Goal: Feedback & Contribution: Contribute content

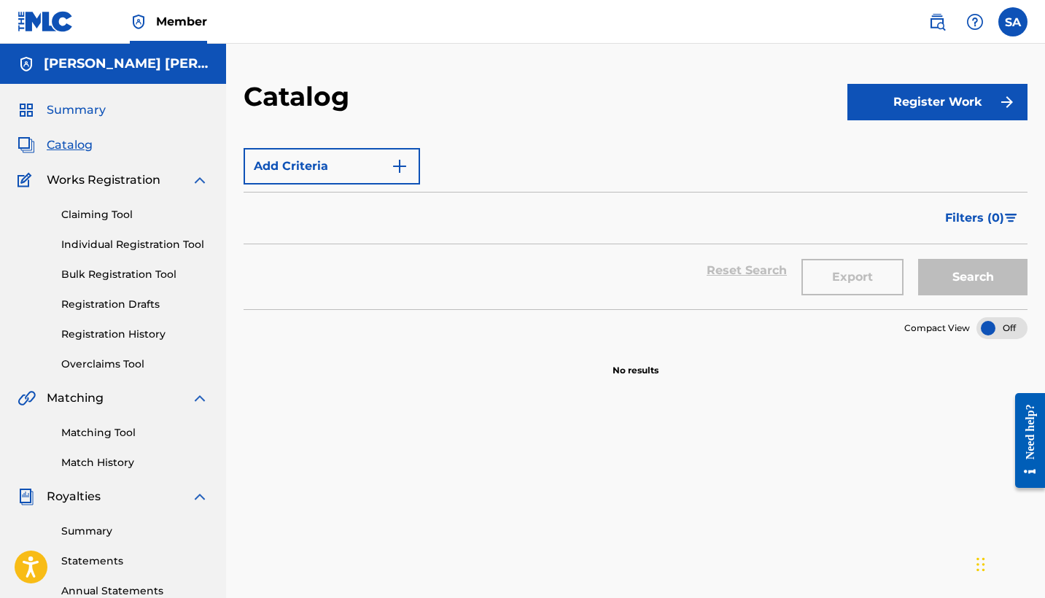
click at [72, 117] on span "Summary" at bounding box center [76, 109] width 59 height 17
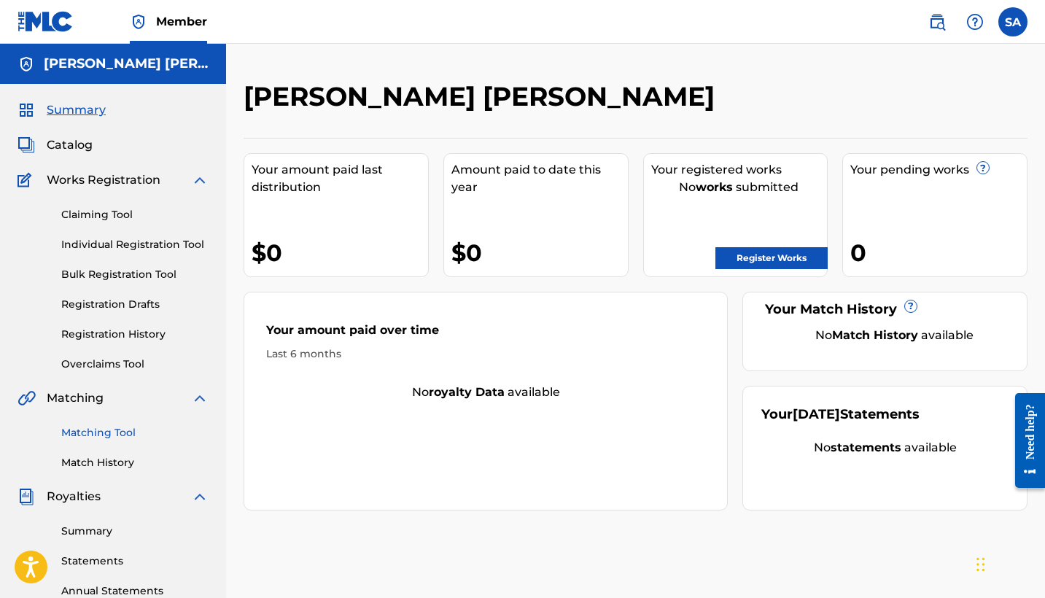
click at [120, 437] on link "Matching Tool" at bounding box center [134, 432] width 147 height 15
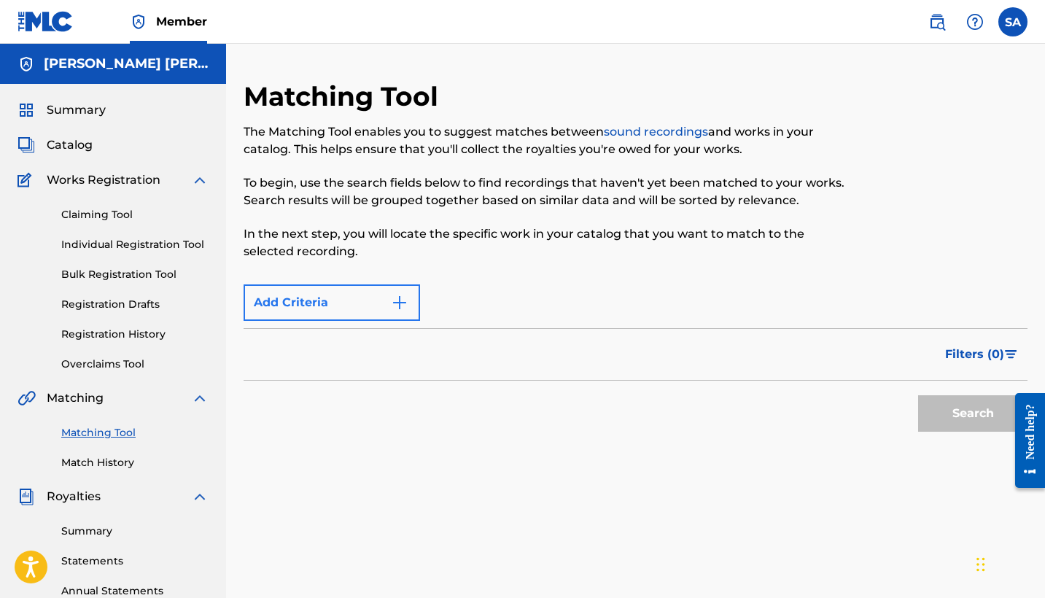
click at [378, 311] on button "Add Criteria" at bounding box center [331, 302] width 176 height 36
click at [402, 304] on img "Search Form" at bounding box center [399, 302] width 17 height 17
click at [402, 304] on div "Max Criteria Reached" at bounding box center [331, 302] width 176 height 36
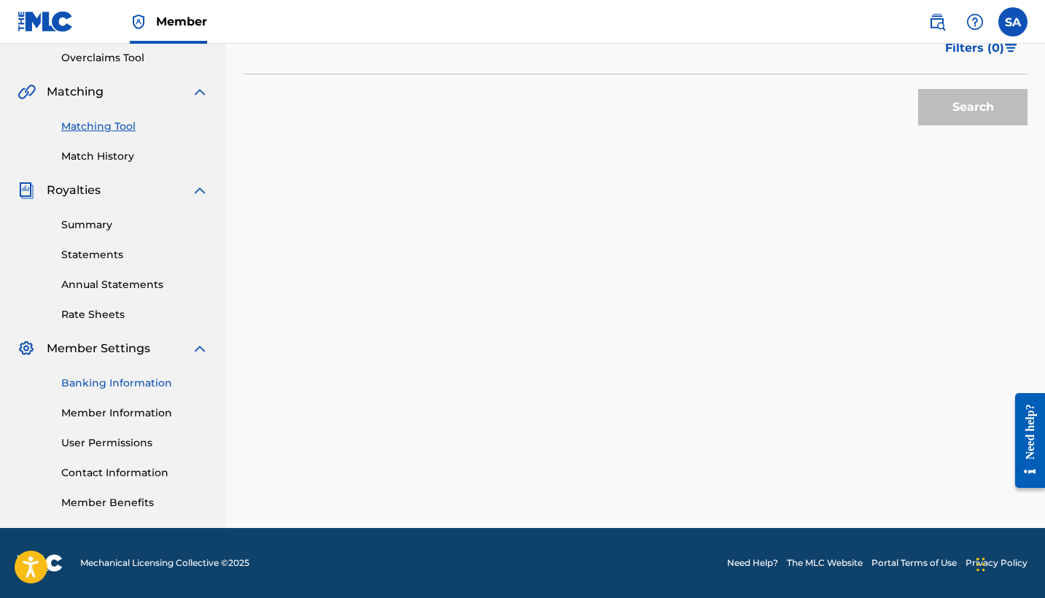
scroll to position [306, 0]
click at [134, 378] on link "Banking Information" at bounding box center [134, 382] width 147 height 15
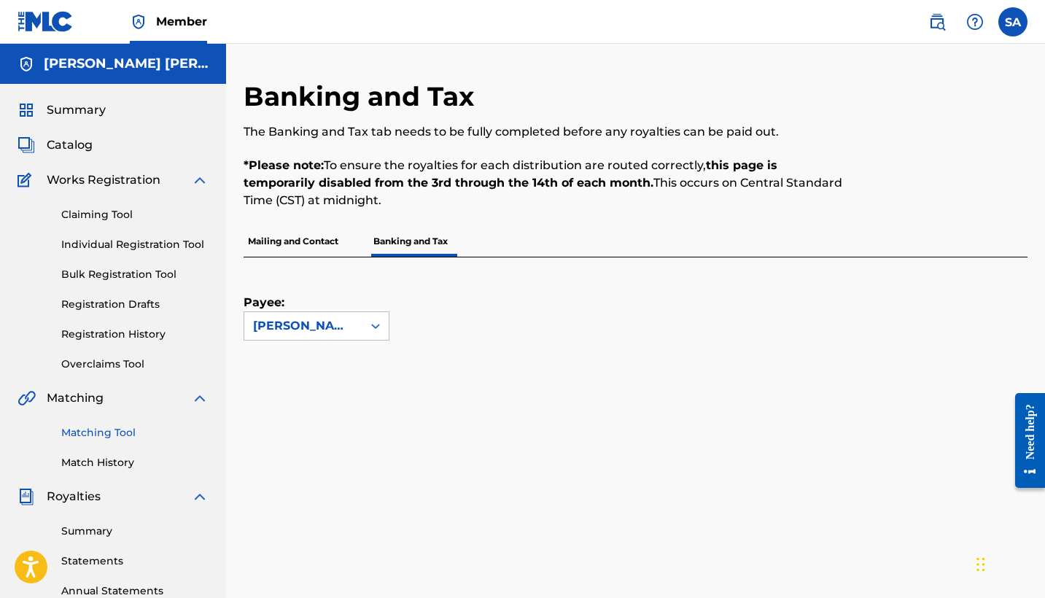
click at [99, 435] on link "Matching Tool" at bounding box center [134, 432] width 147 height 15
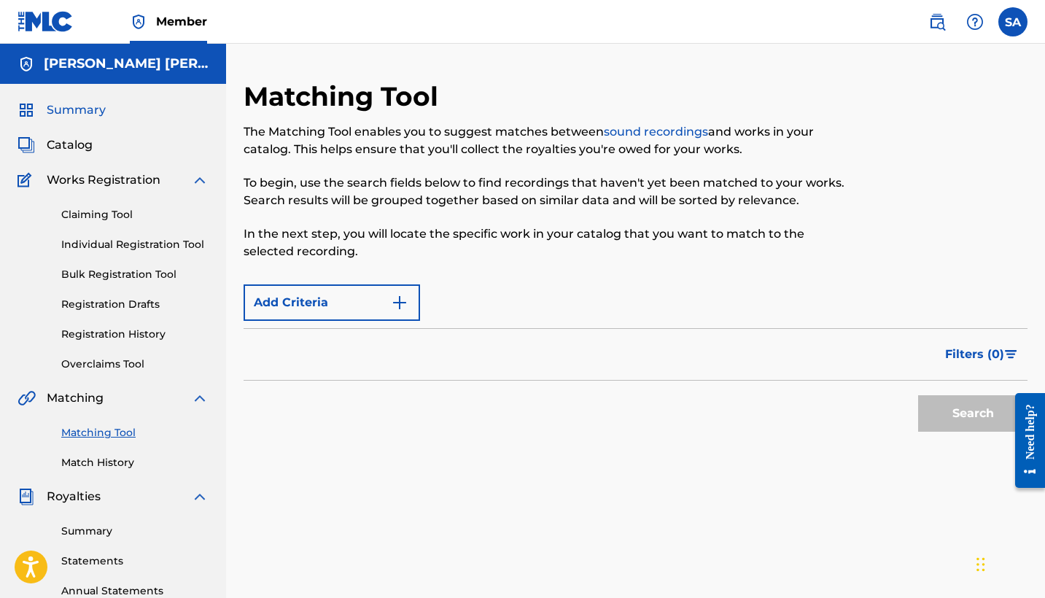
click at [70, 109] on span "Summary" at bounding box center [76, 109] width 59 height 17
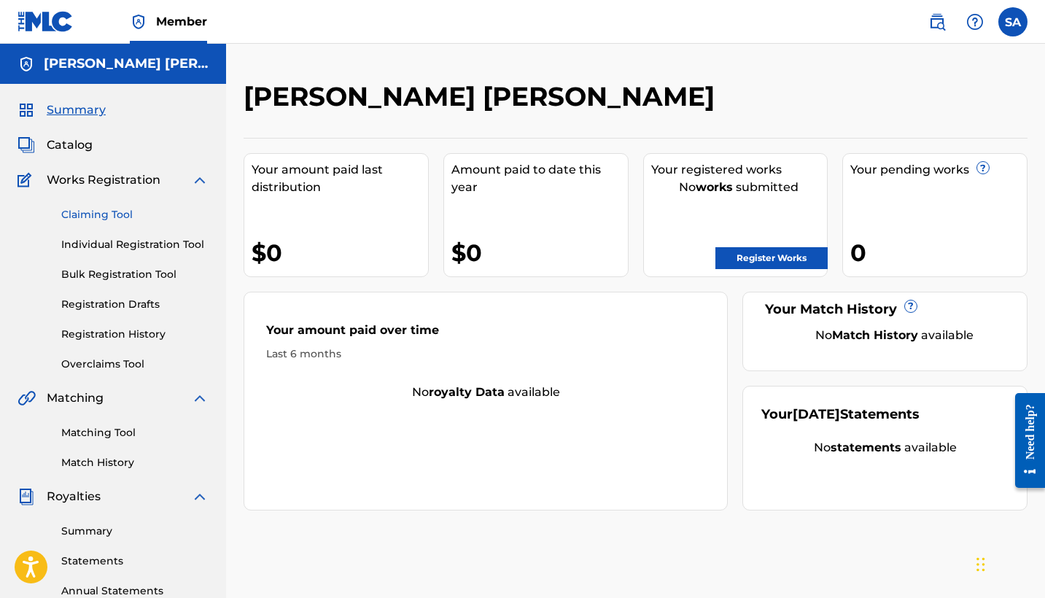
click at [117, 217] on link "Claiming Tool" at bounding box center [134, 214] width 147 height 15
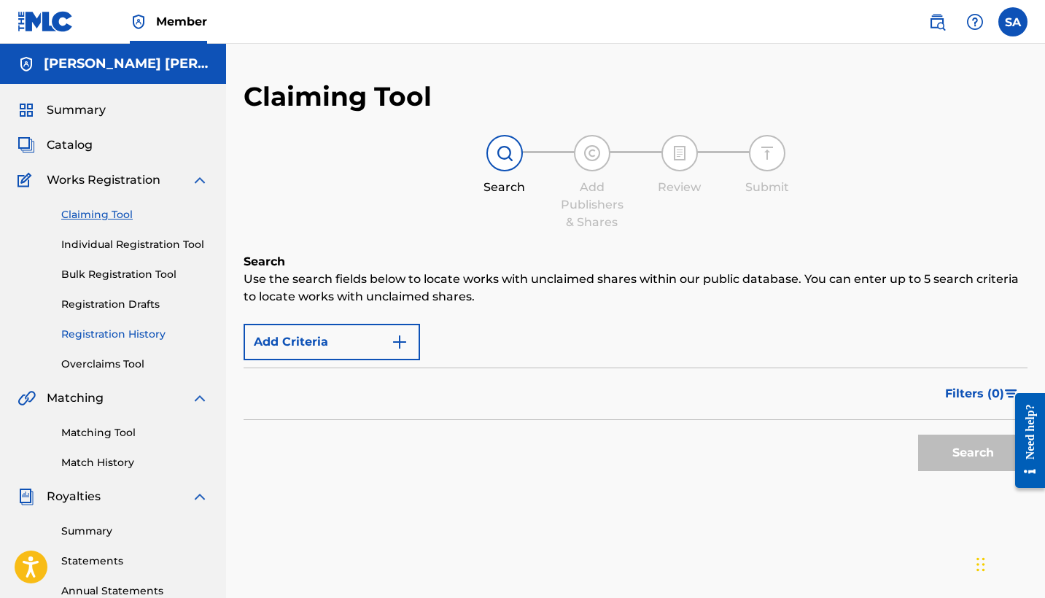
click at [72, 340] on link "Registration History" at bounding box center [134, 334] width 147 height 15
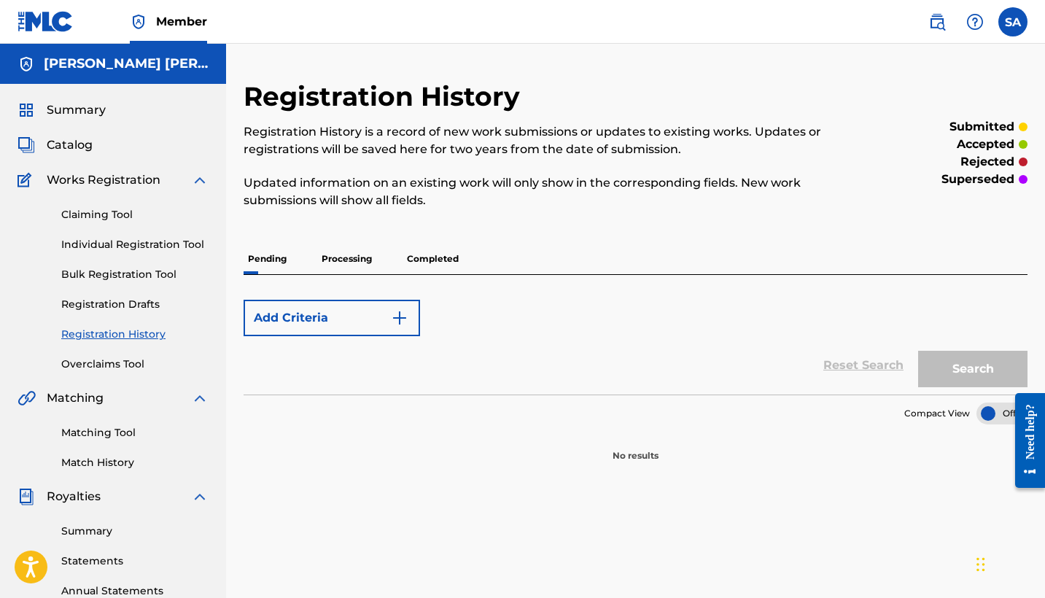
click at [354, 259] on p "Processing" at bounding box center [346, 258] width 59 height 31
click at [338, 255] on p "Processing" at bounding box center [346, 258] width 59 height 31
click at [426, 260] on p "Completed" at bounding box center [432, 258] width 61 height 31
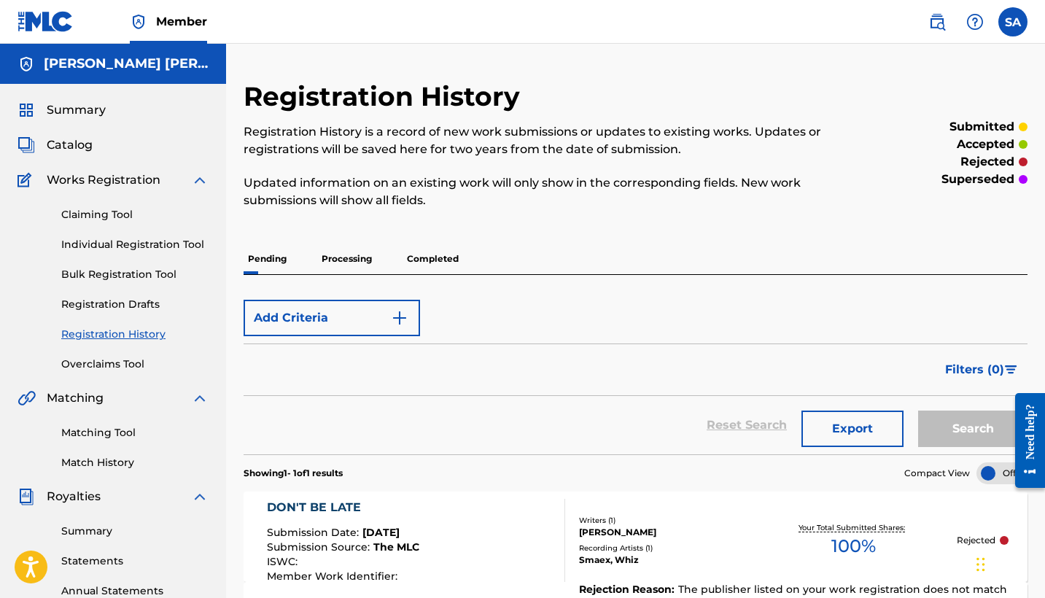
click at [344, 257] on p "Processing" at bounding box center [346, 258] width 59 height 31
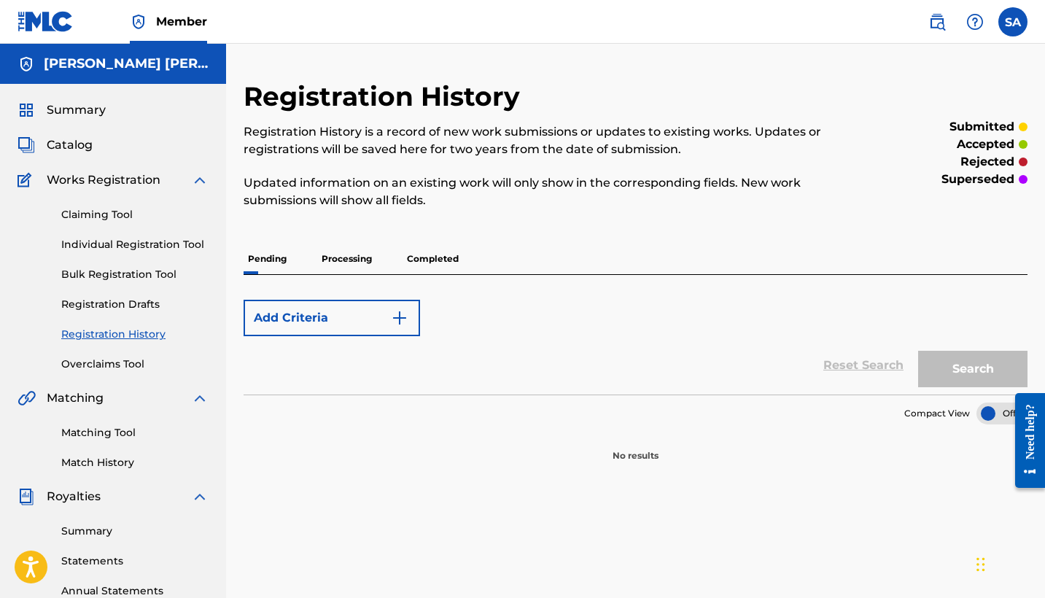
click at [418, 257] on p "Completed" at bounding box center [432, 258] width 61 height 31
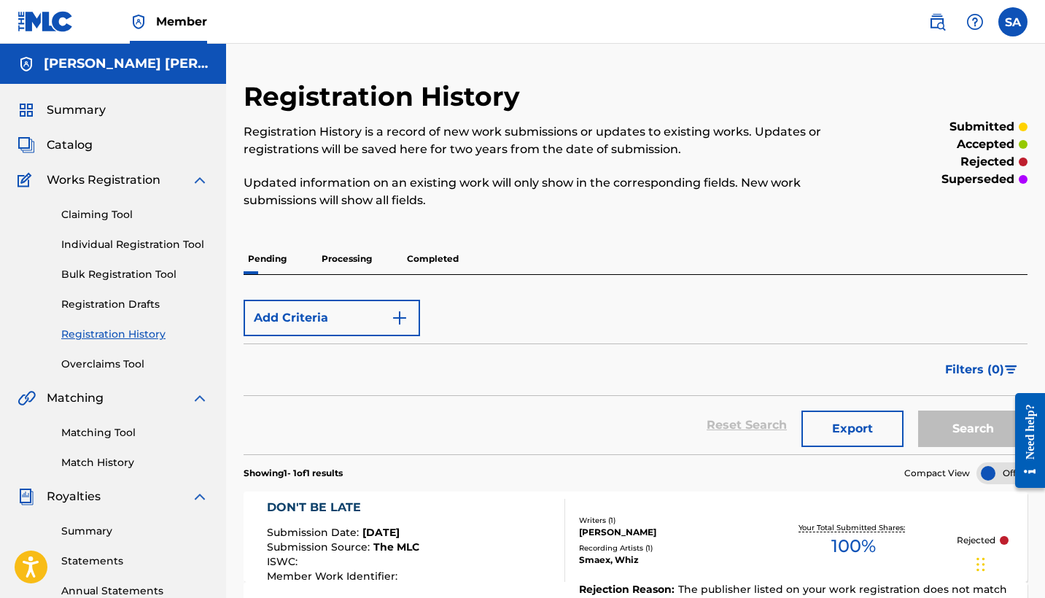
click at [353, 259] on p "Processing" at bounding box center [346, 258] width 59 height 31
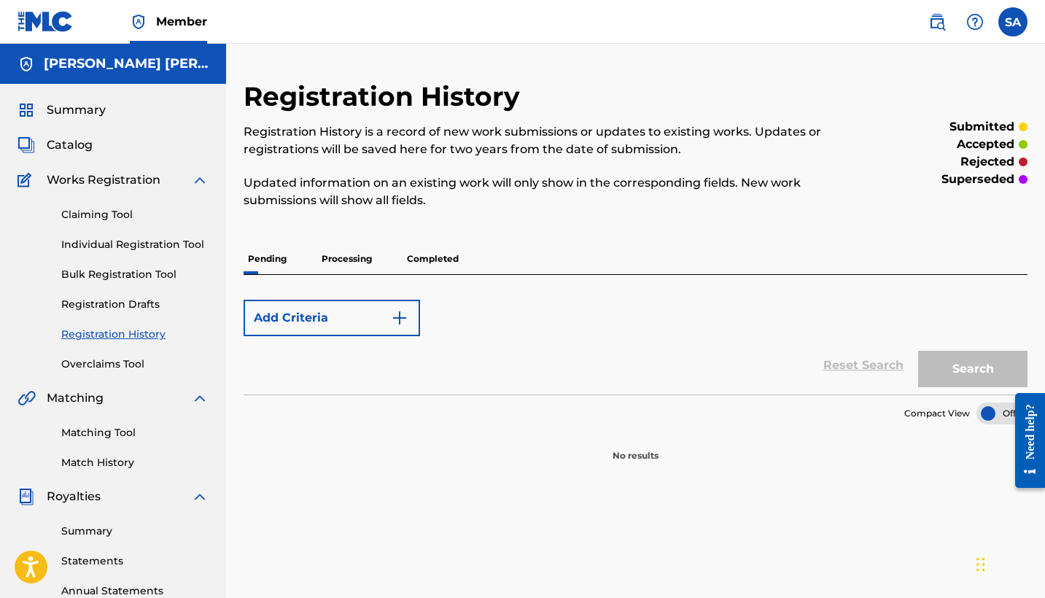
click at [272, 255] on p "Pending" at bounding box center [266, 258] width 47 height 31
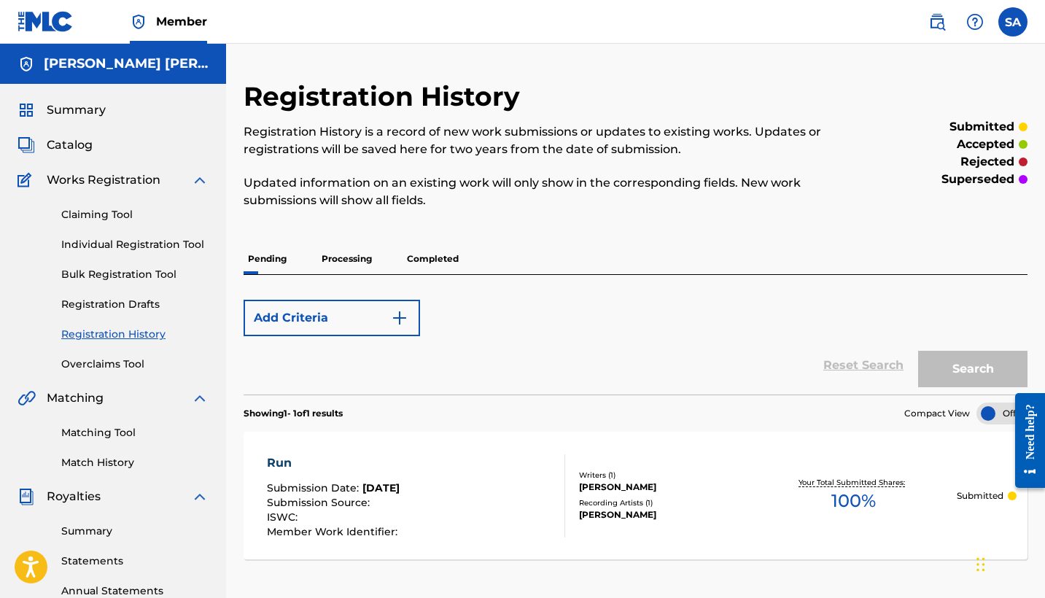
click at [340, 257] on p "Processing" at bounding box center [346, 258] width 59 height 31
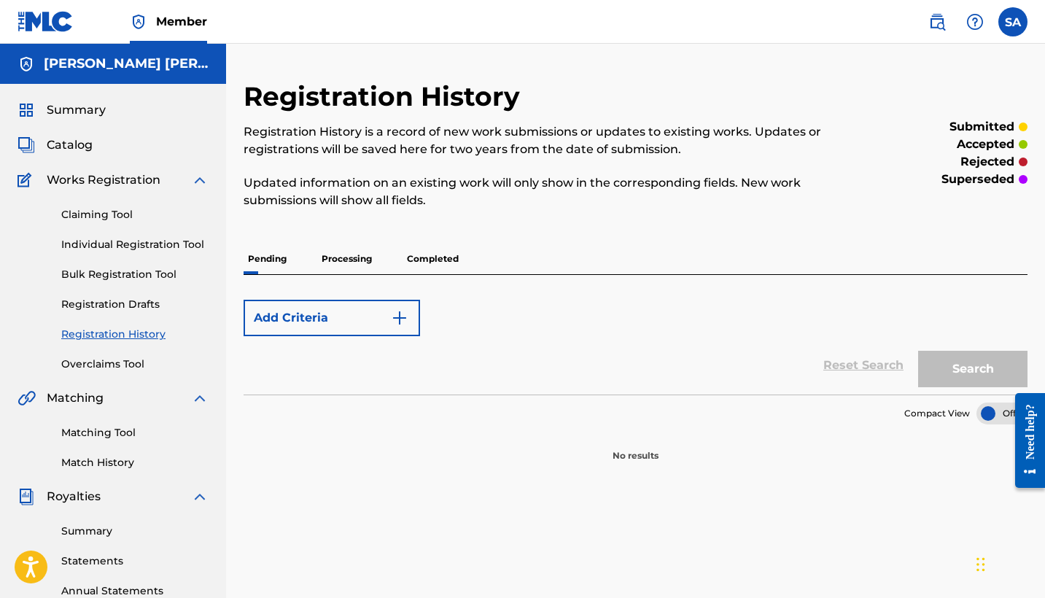
click at [420, 259] on p "Completed" at bounding box center [432, 258] width 61 height 31
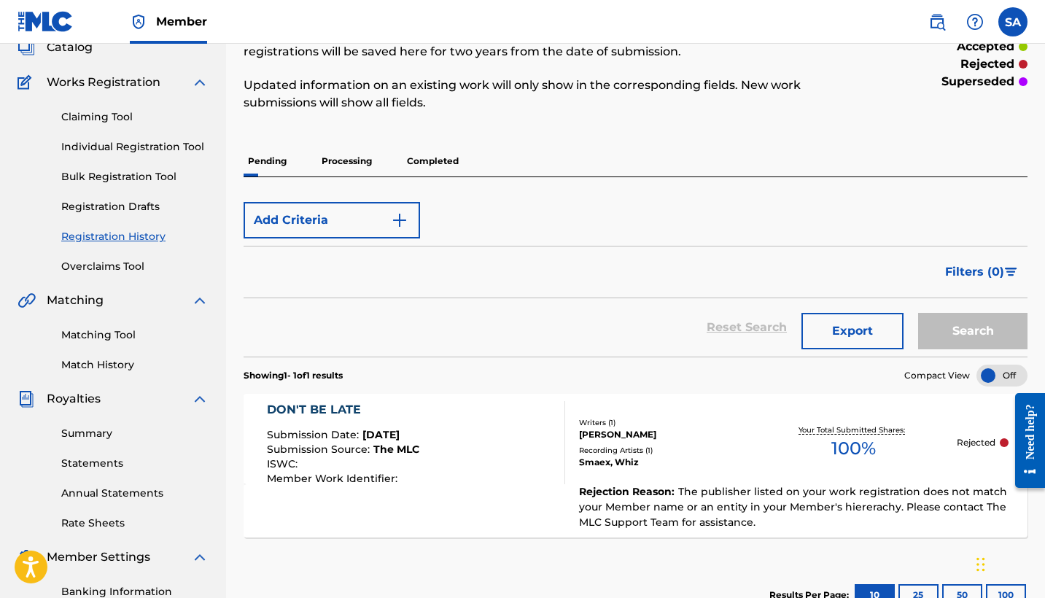
scroll to position [244, 0]
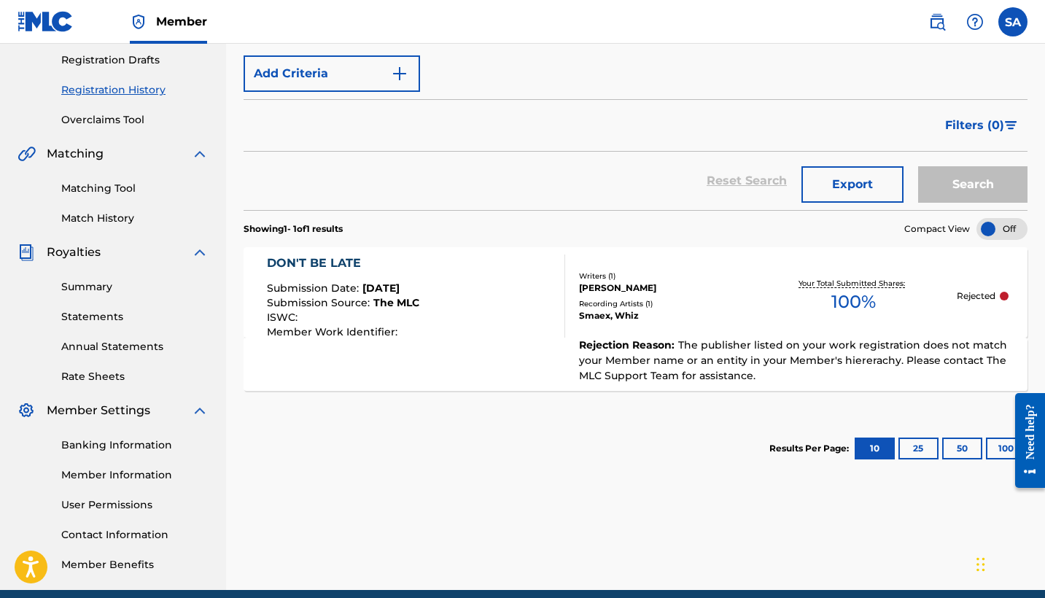
click at [739, 372] on span "The publisher listed on your work registration does not match your Member name …" at bounding box center [793, 360] width 428 height 44
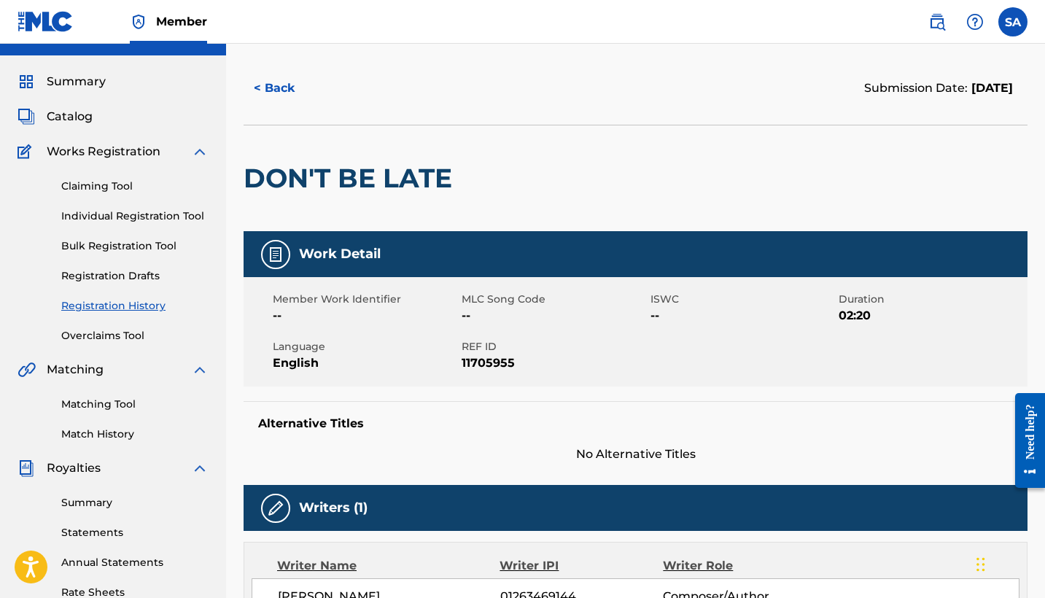
scroll to position [23, 0]
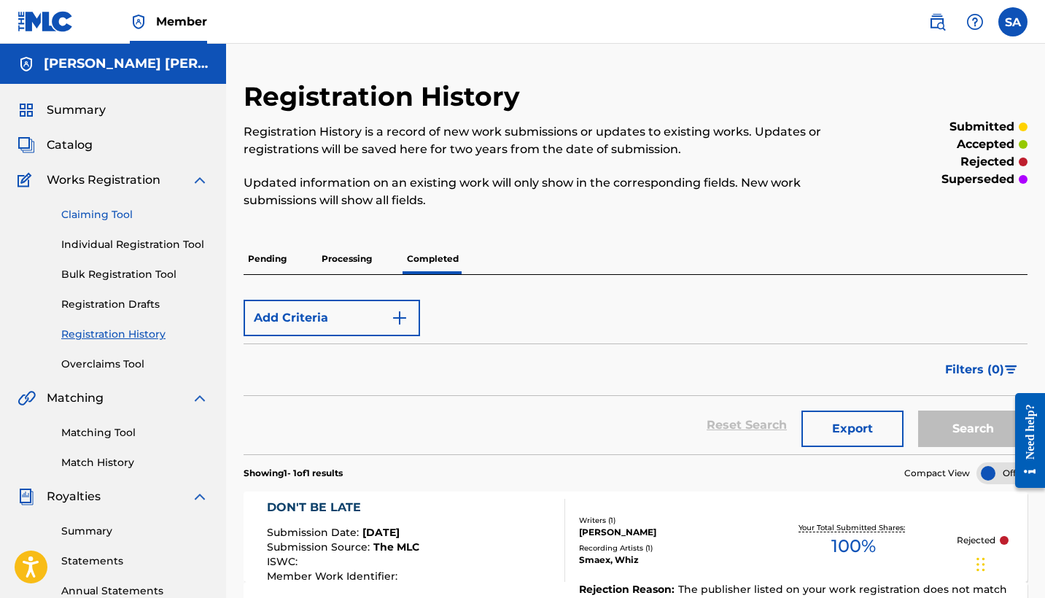
click at [101, 213] on link "Claiming Tool" at bounding box center [134, 214] width 147 height 15
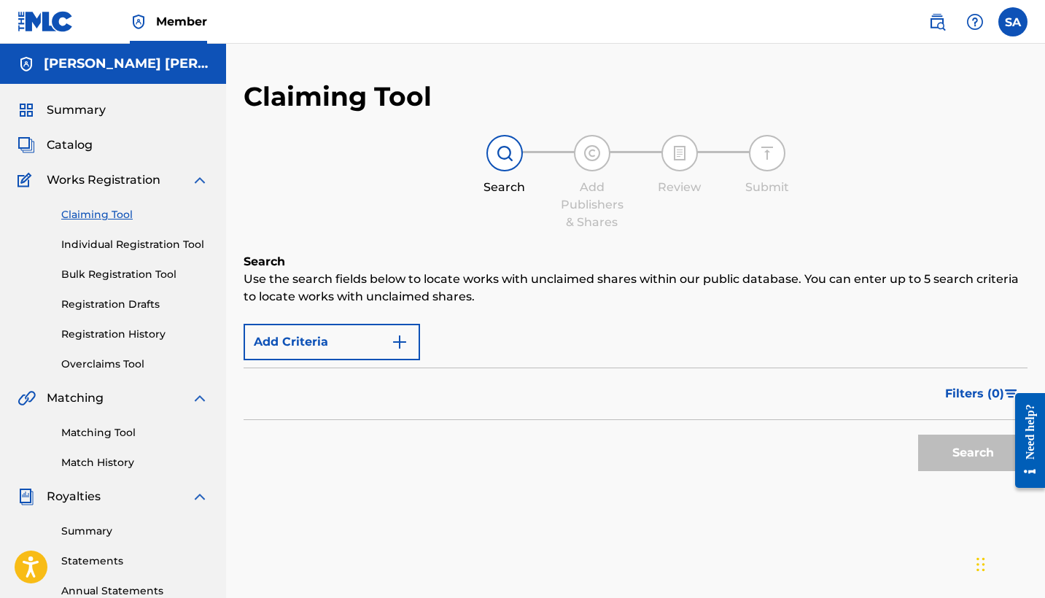
click at [944, 452] on div "Search" at bounding box center [968, 449] width 117 height 58
click at [107, 311] on link "Registration Drafts" at bounding box center [134, 304] width 147 height 15
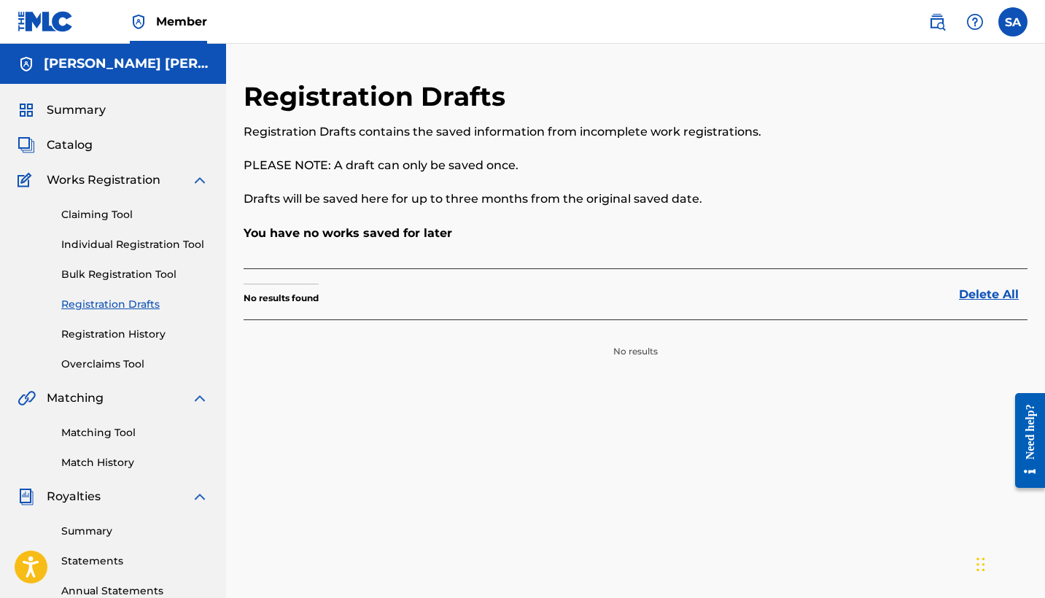
click at [98, 225] on div "Claiming Tool Individual Registration Tool Bulk Registration Tool Registration …" at bounding box center [112, 280] width 191 height 183
click at [95, 214] on link "Claiming Tool" at bounding box center [134, 214] width 147 height 15
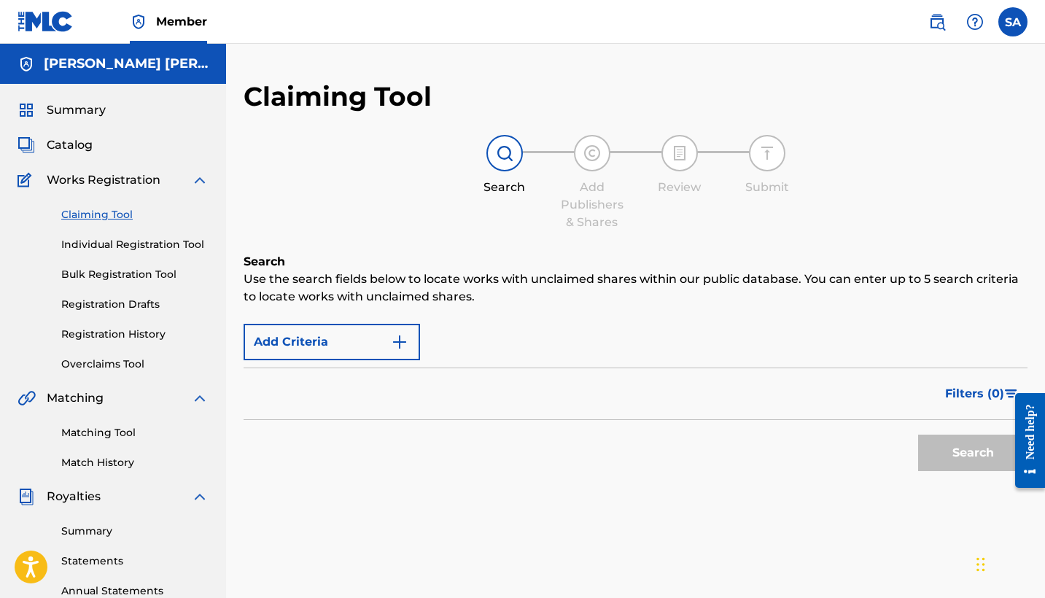
click at [961, 452] on div "Search" at bounding box center [968, 449] width 117 height 58
click at [407, 343] on img "Search Form" at bounding box center [399, 341] width 17 height 17
click at [945, 461] on div "Search" at bounding box center [968, 449] width 117 height 58
click at [147, 246] on link "Individual Registration Tool" at bounding box center [134, 244] width 147 height 15
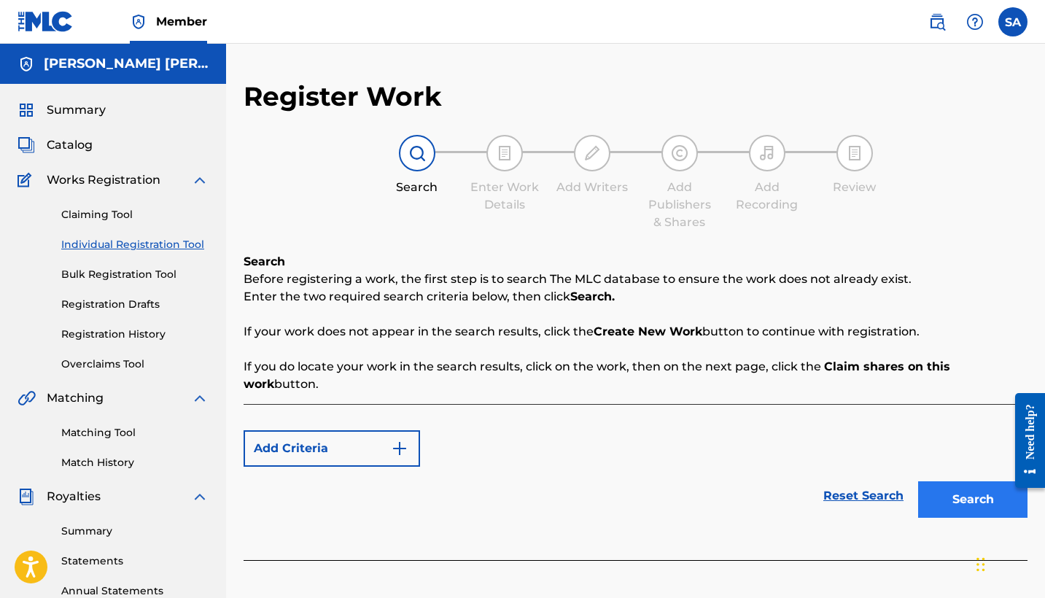
click at [968, 485] on button "Search" at bounding box center [972, 499] width 109 height 36
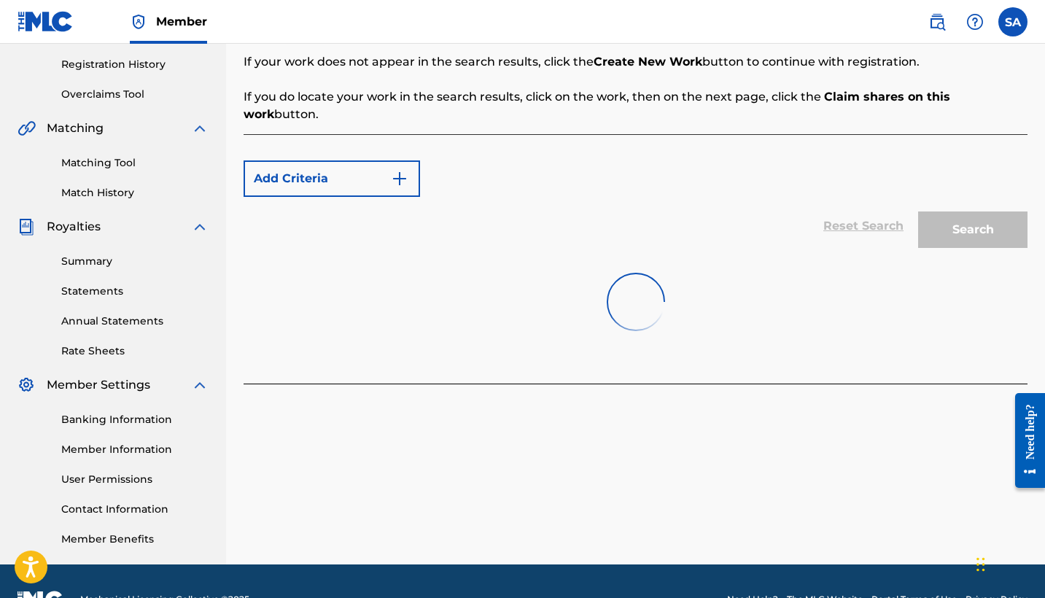
scroll to position [278, 0]
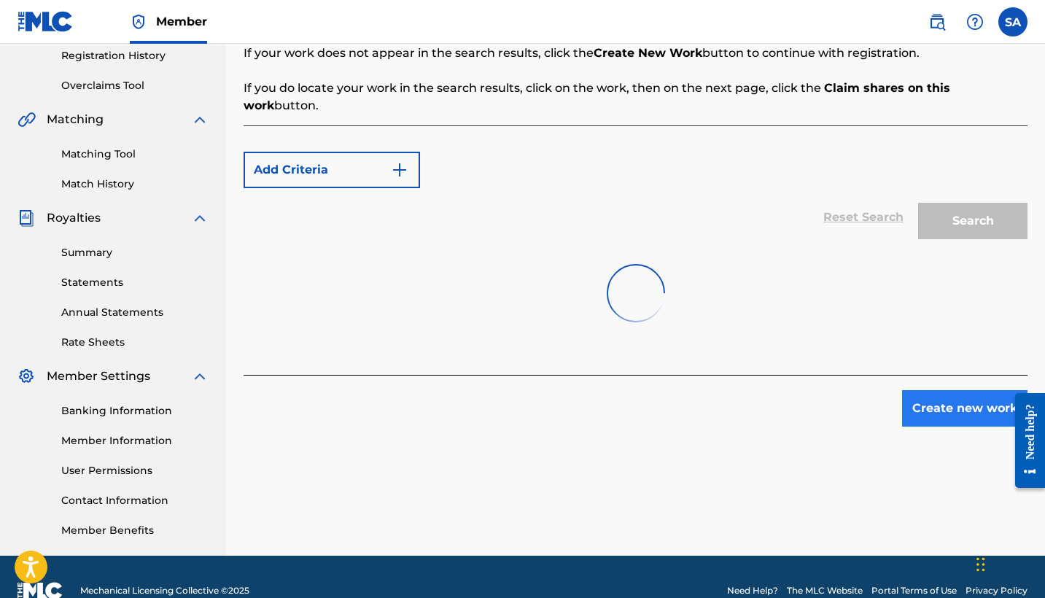
click at [937, 394] on button "Create new work" at bounding box center [964, 408] width 125 height 36
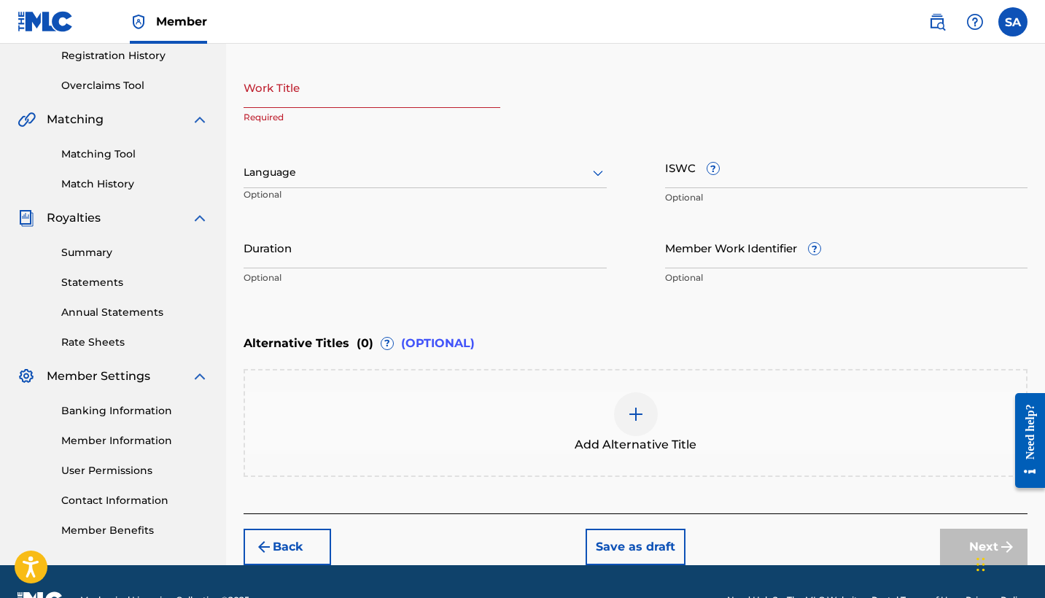
click at [362, 97] on input "Work Title" at bounding box center [371, 87] width 257 height 42
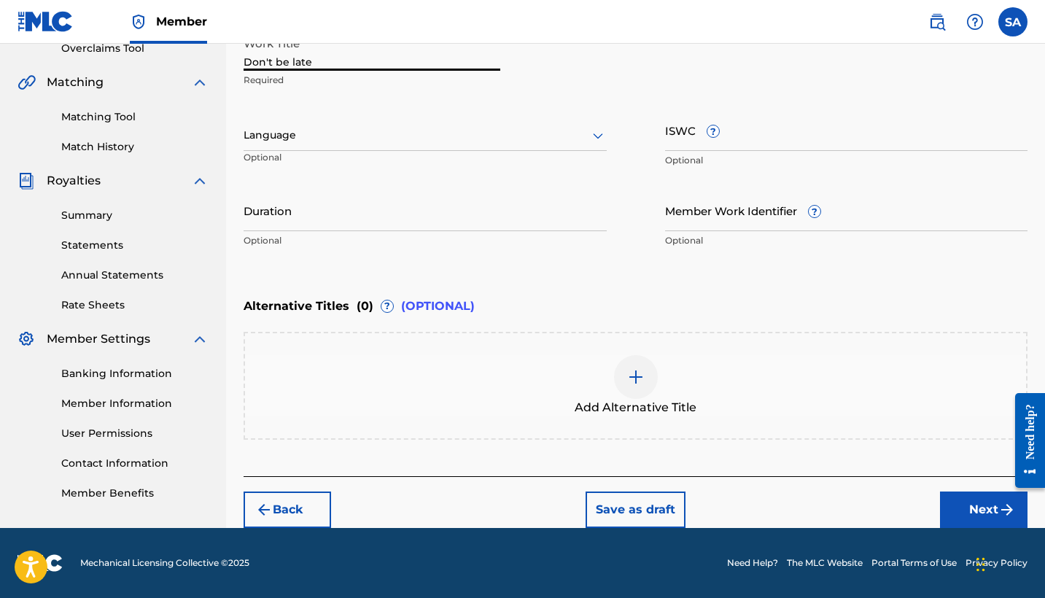
scroll to position [316, 0]
type input "Don't be late"
click at [965, 523] on button "Next" at bounding box center [983, 509] width 87 height 36
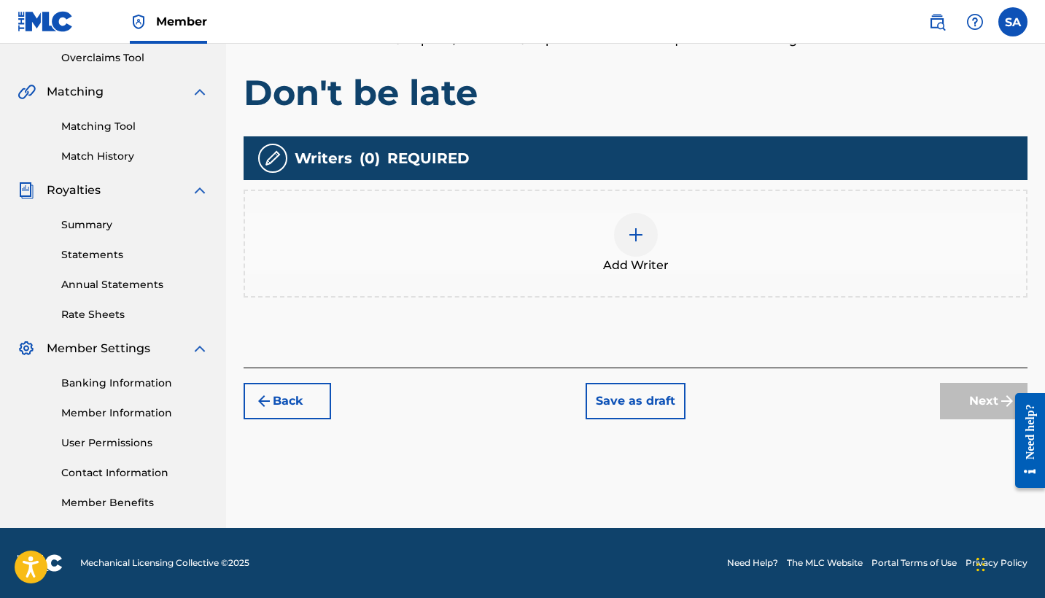
scroll to position [306, 0]
click at [642, 242] on img at bounding box center [635, 234] width 17 height 17
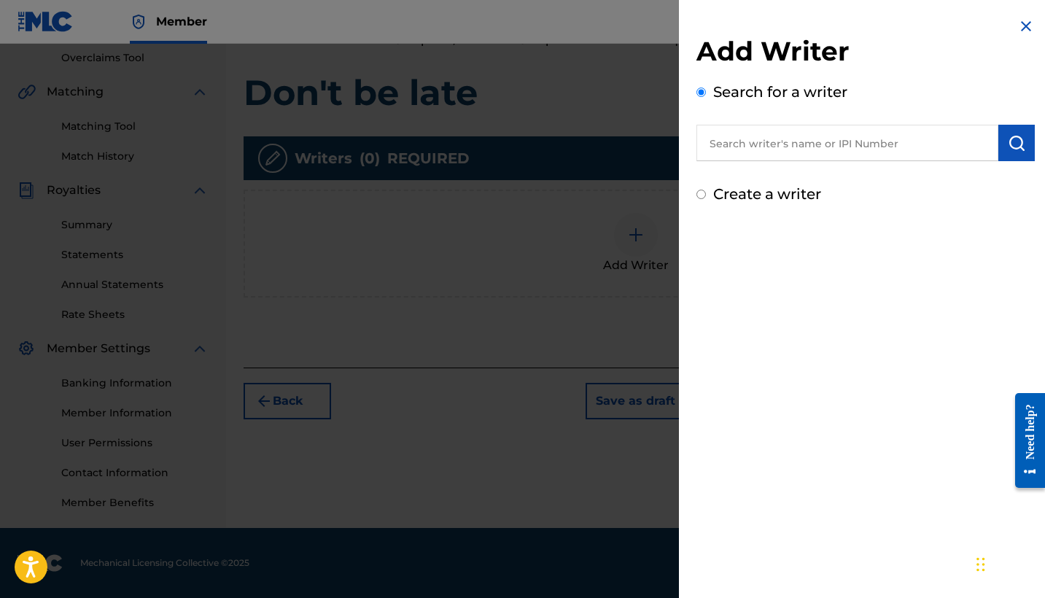
click at [757, 149] on input "text" at bounding box center [847, 143] width 302 height 36
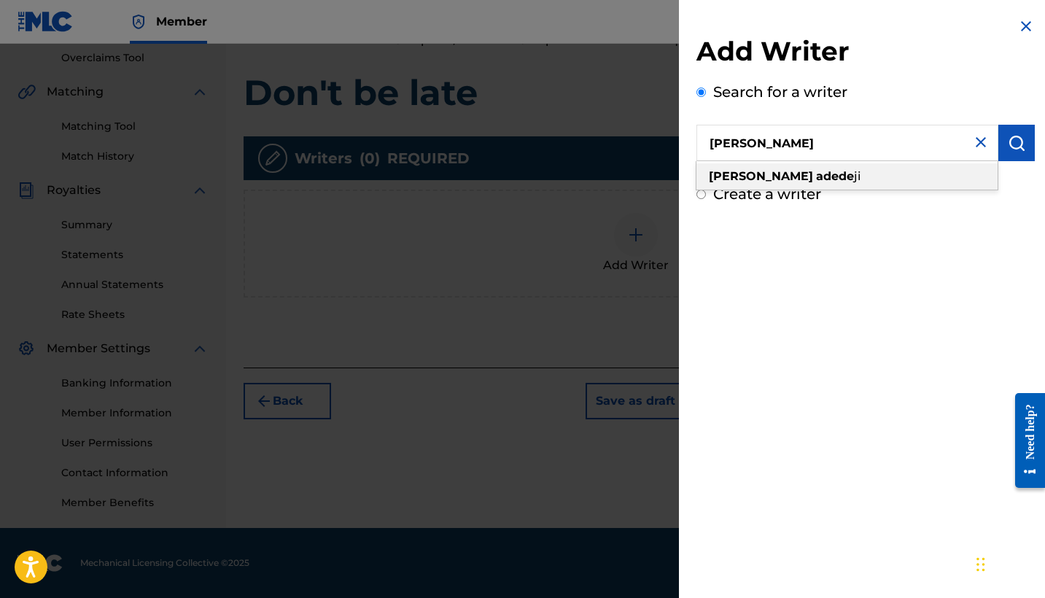
click at [816, 177] on strong "adede" at bounding box center [835, 176] width 38 height 14
type input "[PERSON_NAME]"
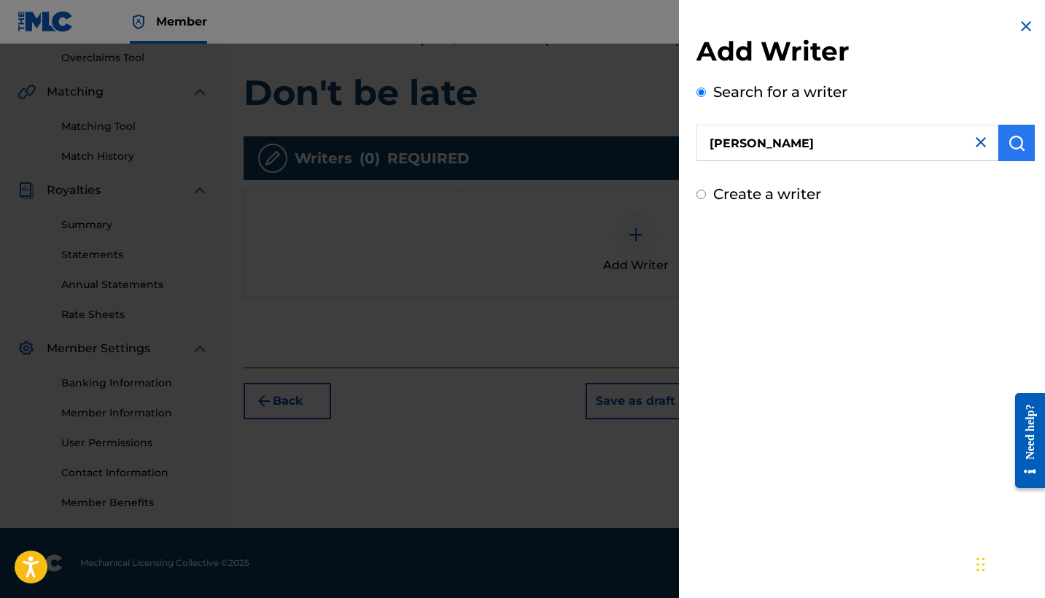
click at [1010, 141] on img "submit" at bounding box center [1015, 142] width 17 height 17
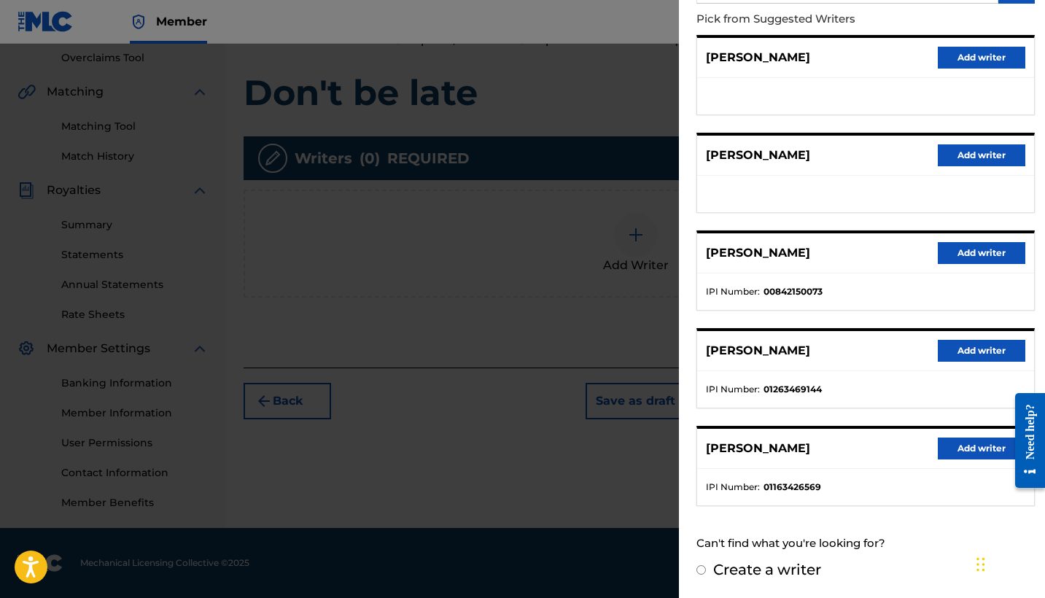
scroll to position [157, 0]
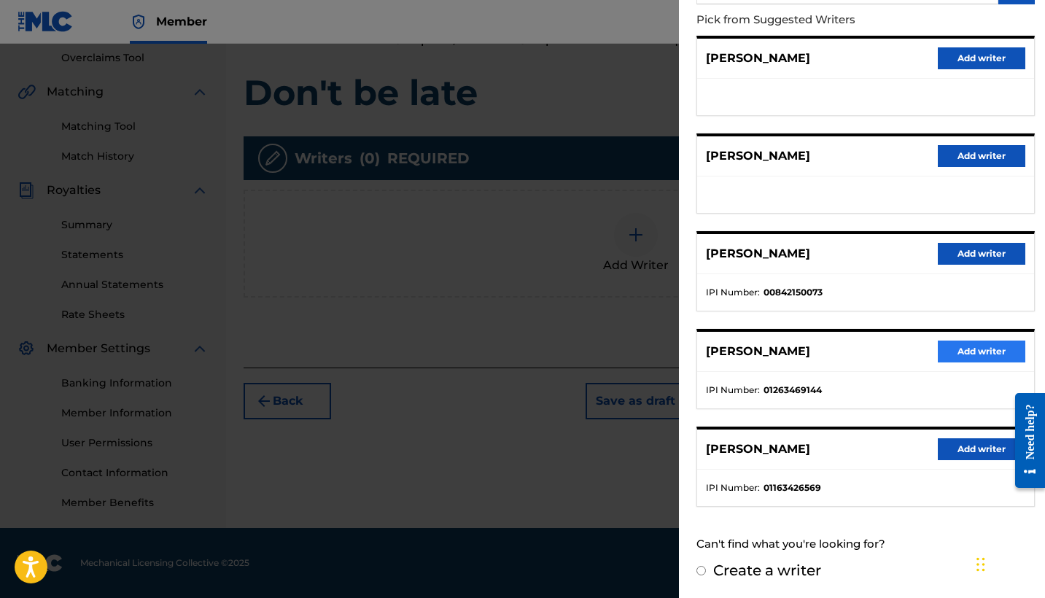
click at [991, 349] on button "Add writer" at bounding box center [980, 351] width 87 height 22
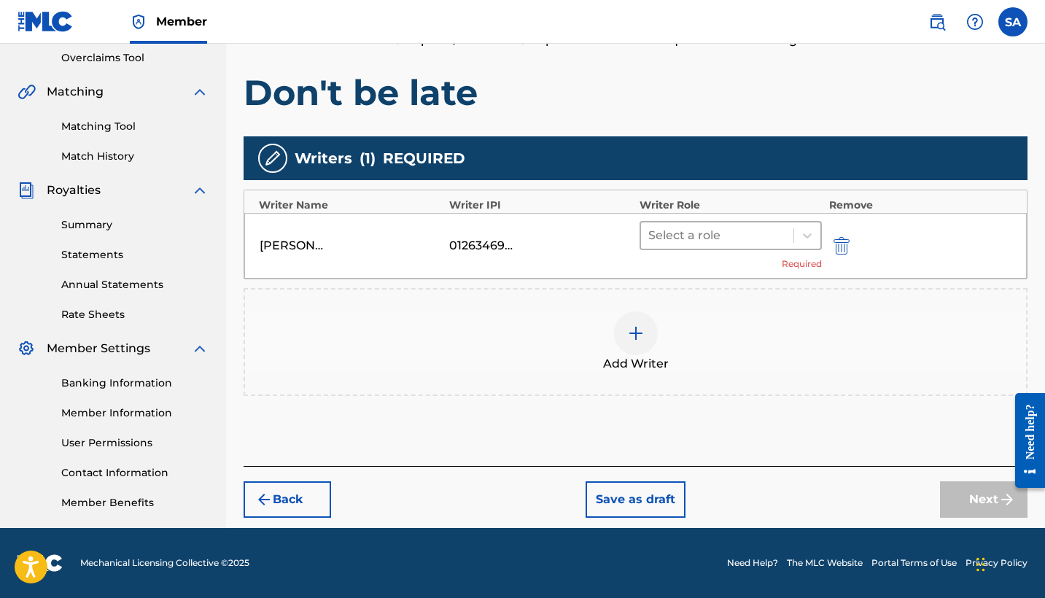
click at [741, 241] on div at bounding box center [717, 235] width 138 height 20
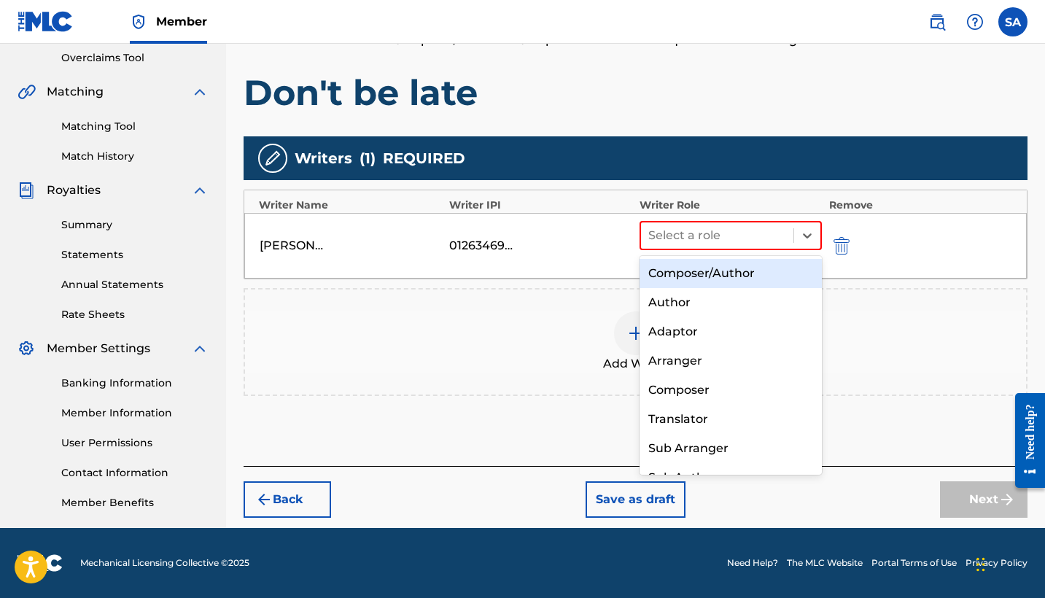
click at [680, 275] on div "Composer/Author" at bounding box center [730, 273] width 182 height 29
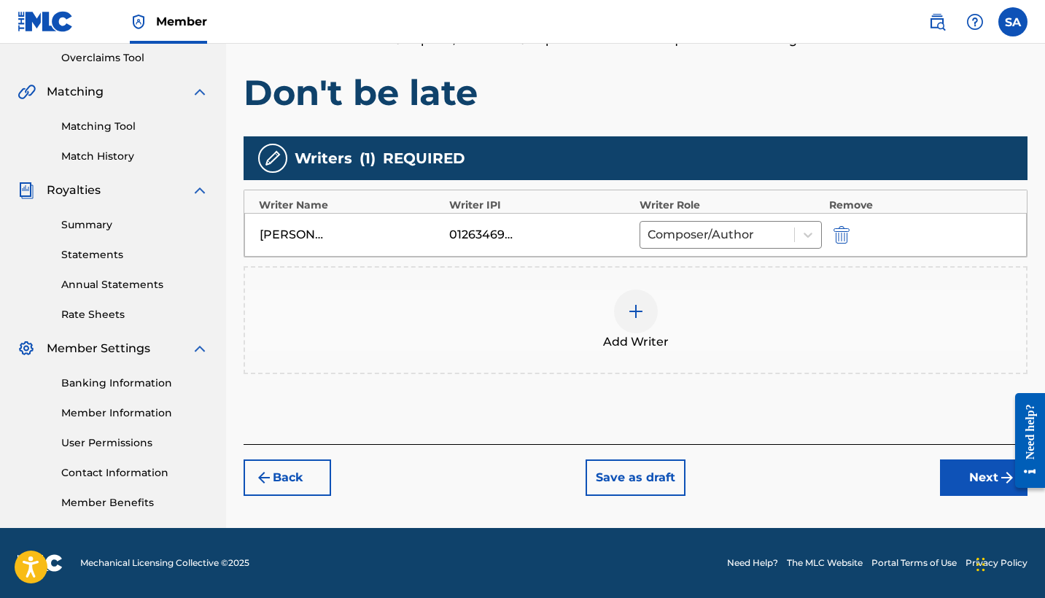
click at [629, 316] on img at bounding box center [635, 311] width 17 height 17
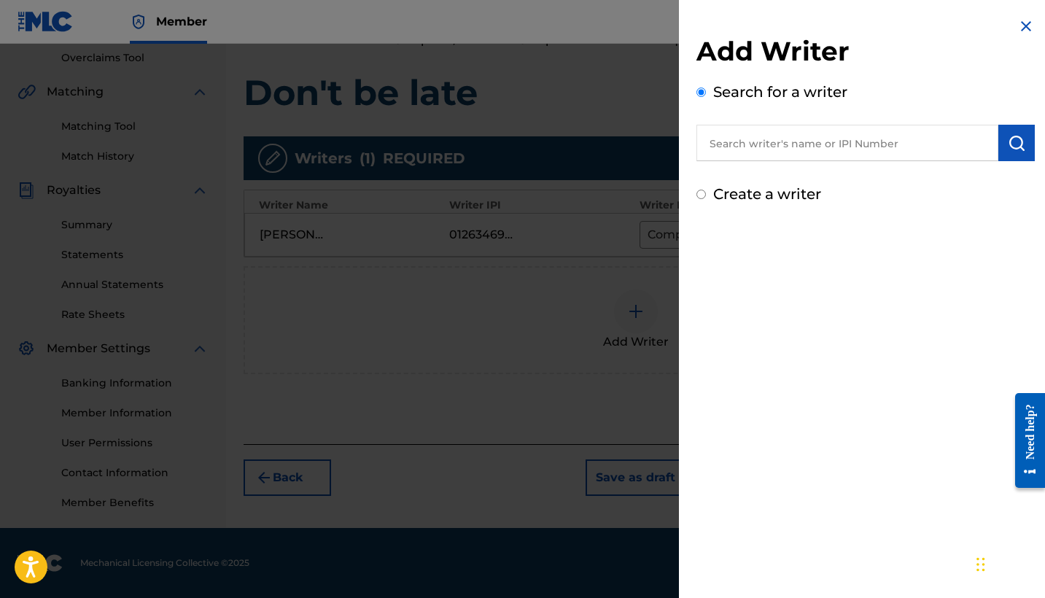
click at [775, 145] on input "text" at bounding box center [847, 143] width 302 height 36
paste input "GXBAV2269516"
type input "GXBAV2269516"
click at [978, 147] on img at bounding box center [980, 141] width 17 height 17
click at [827, 139] on input "text" at bounding box center [847, 143] width 302 height 36
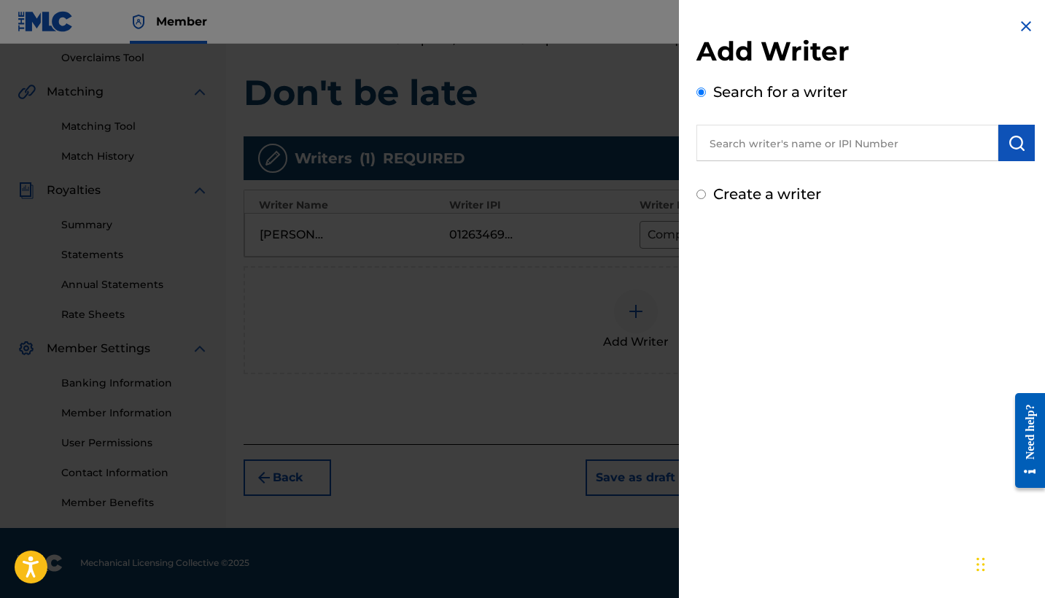
paste input "[PERSON_NAME]"
type input "[PERSON_NAME]"
click at [1007, 152] on button "submit" at bounding box center [1016, 143] width 36 height 36
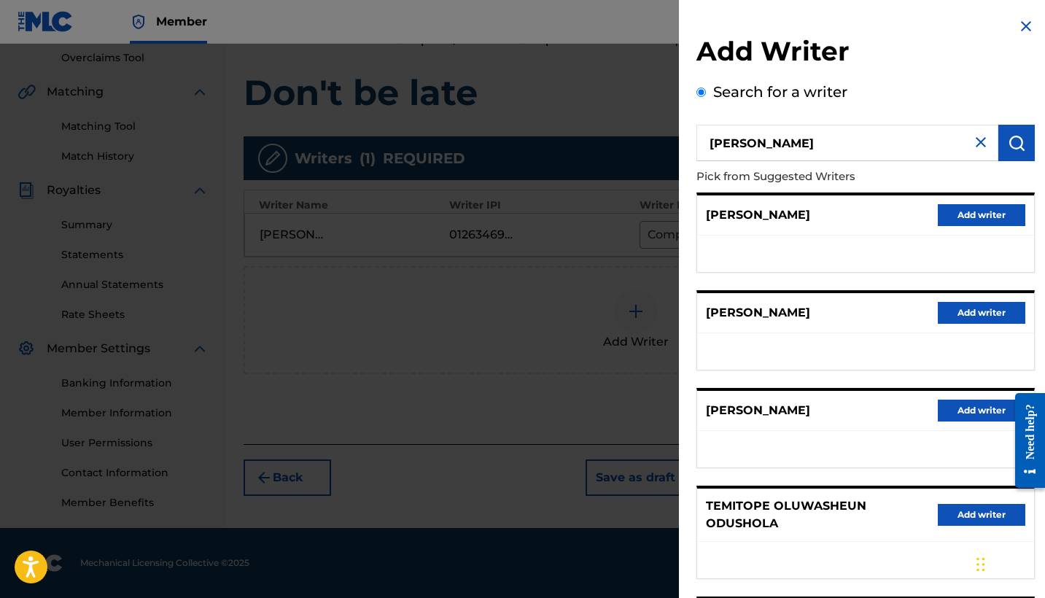
scroll to position [0, 0]
click at [1017, 27] on img at bounding box center [1025, 25] width 17 height 17
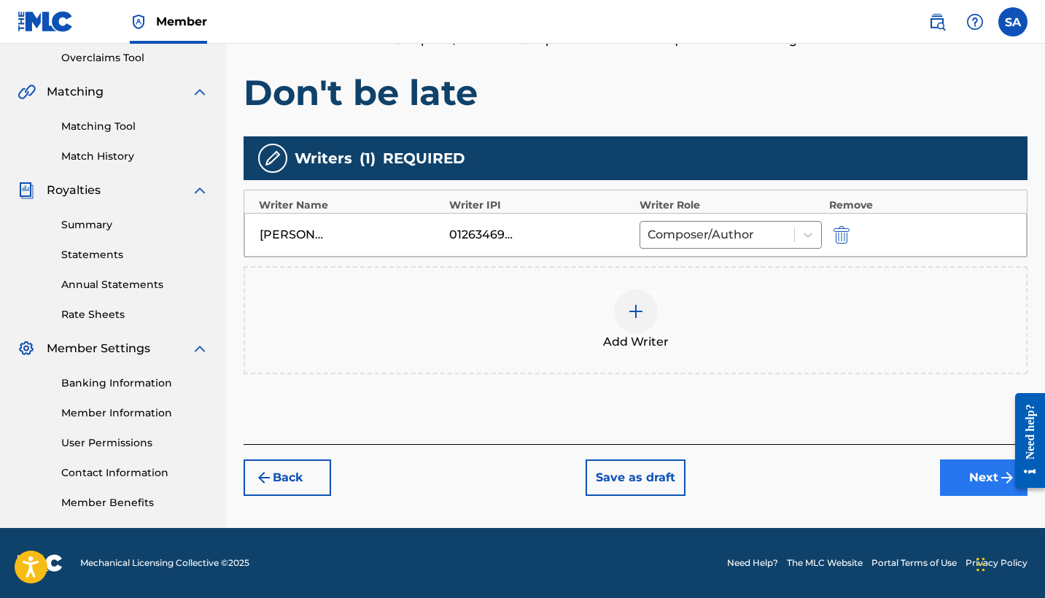
click at [969, 470] on button "Next" at bounding box center [983, 477] width 87 height 36
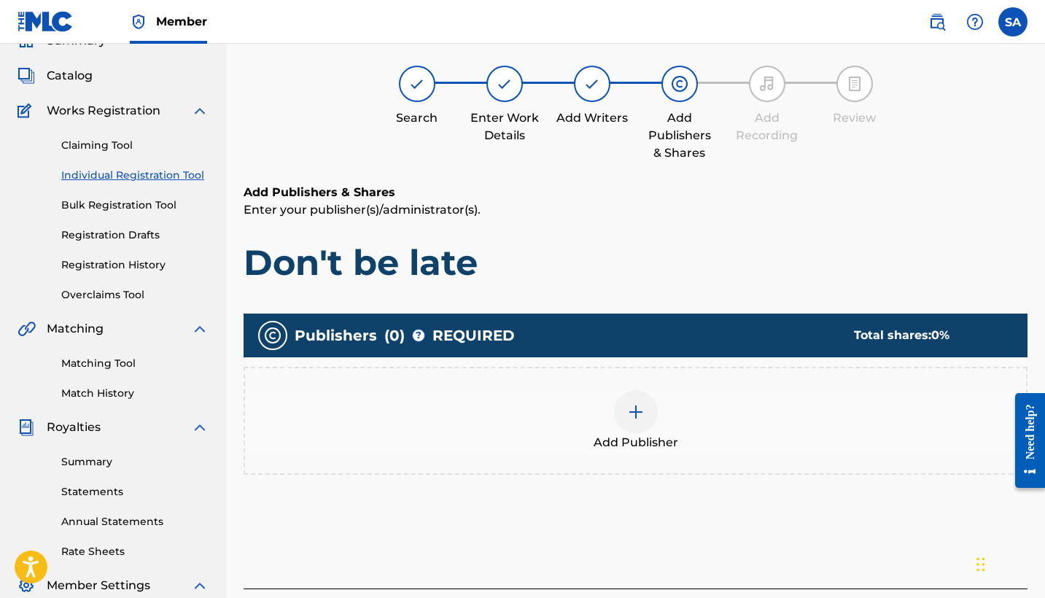
scroll to position [66, 0]
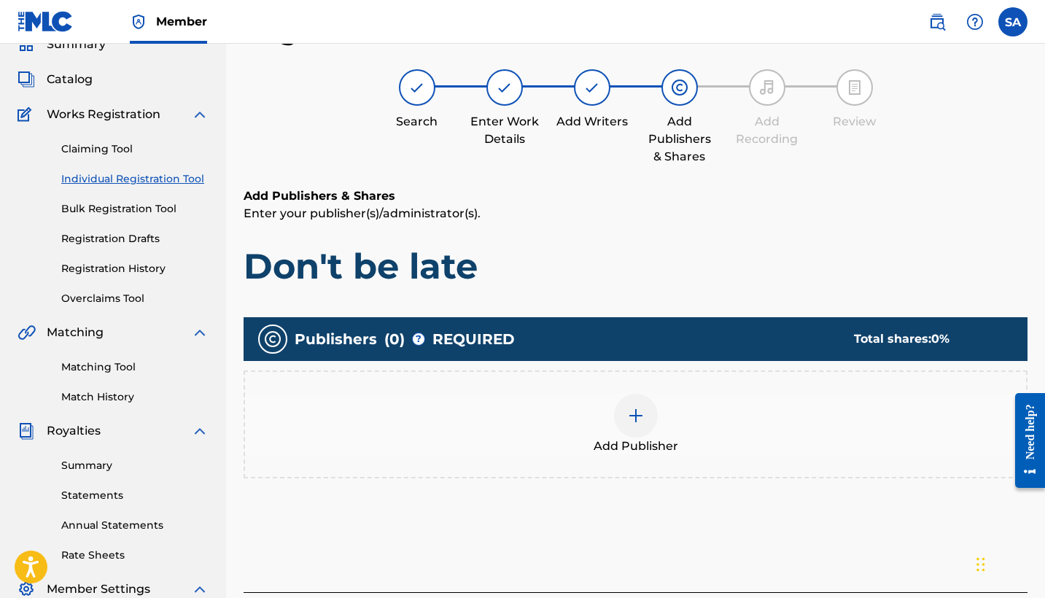
click at [620, 415] on div at bounding box center [636, 416] width 44 height 44
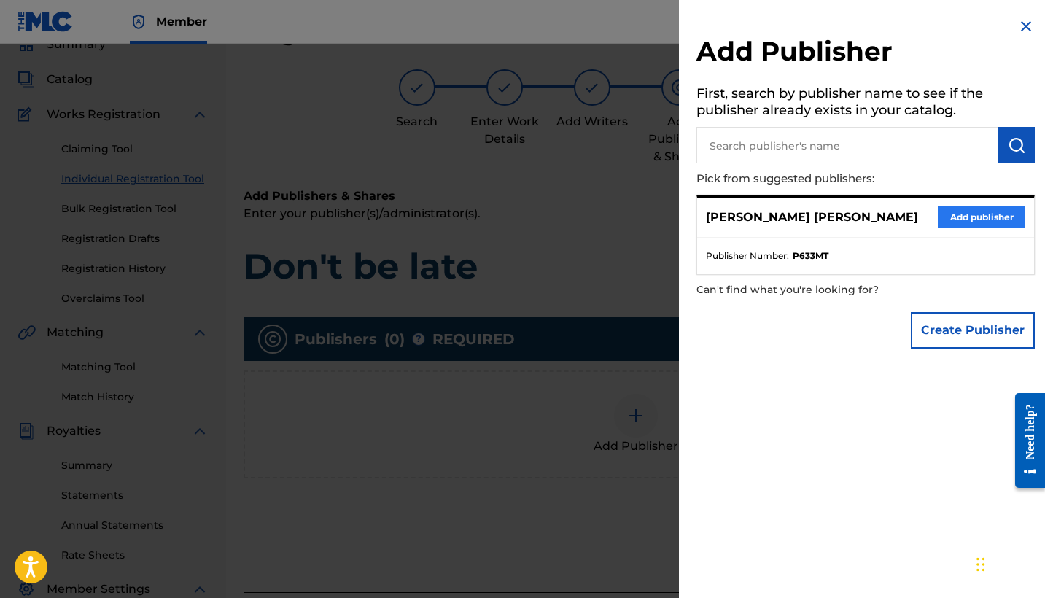
click at [970, 218] on button "Add publisher" at bounding box center [980, 217] width 87 height 22
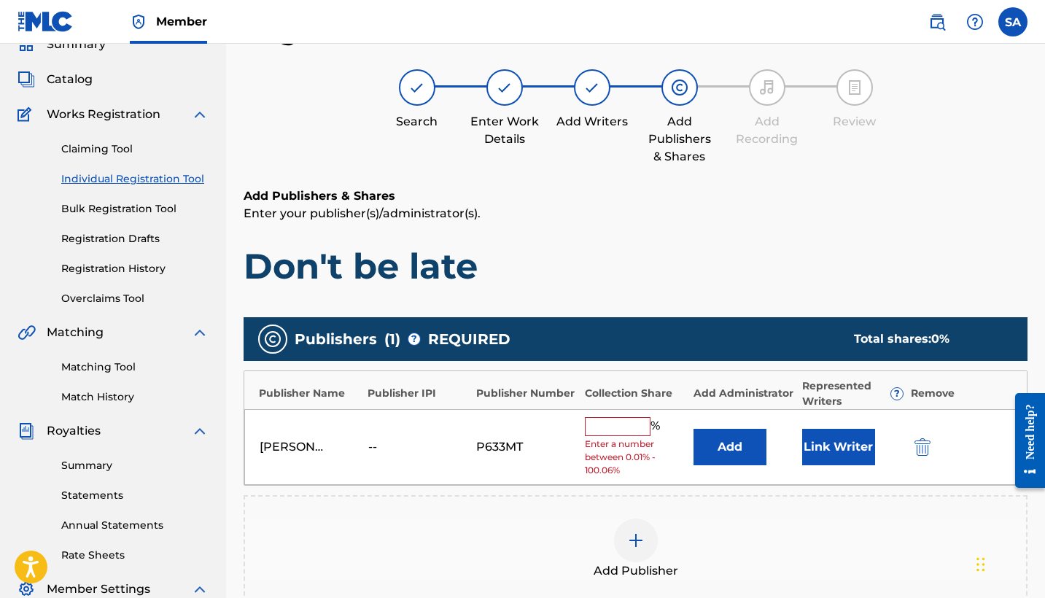
click at [617, 414] on div "[PERSON_NAME] [PERSON_NAME] -- P633MT % Enter a number between 0.01% - 100.06% …" at bounding box center [635, 447] width 782 height 77
click at [617, 425] on input "text" at bounding box center [618, 426] width 66 height 19
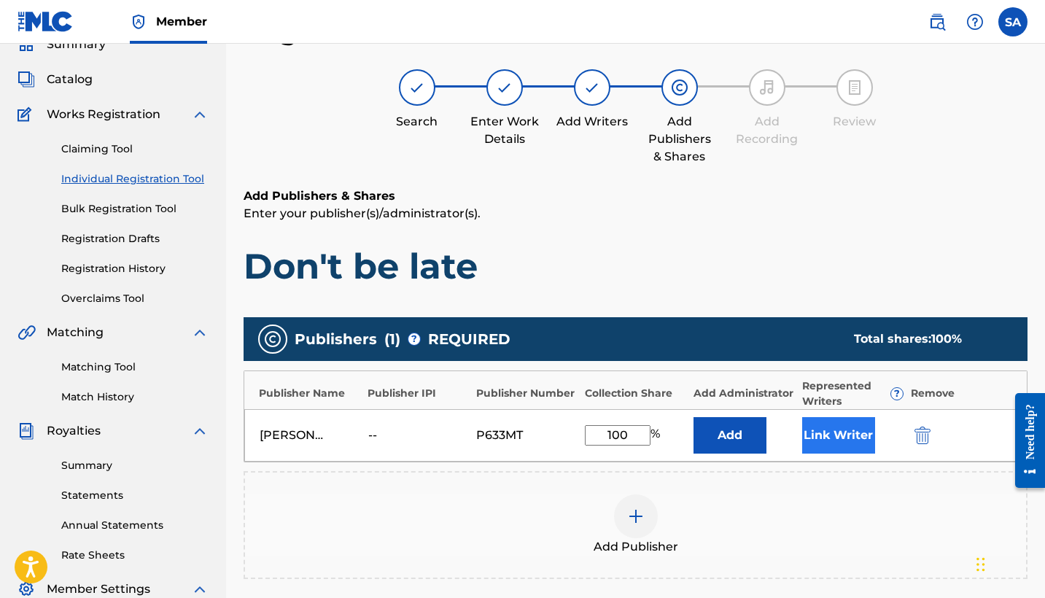
type input "100"
click at [835, 434] on button "Link Writer" at bounding box center [838, 435] width 73 height 36
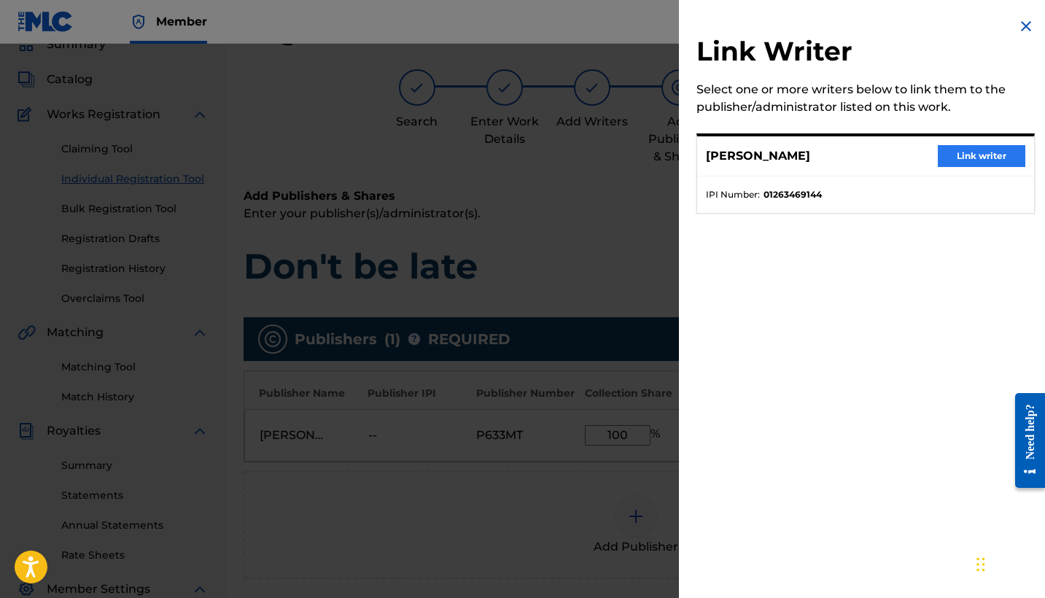
click at [996, 157] on button "Link writer" at bounding box center [980, 156] width 87 height 22
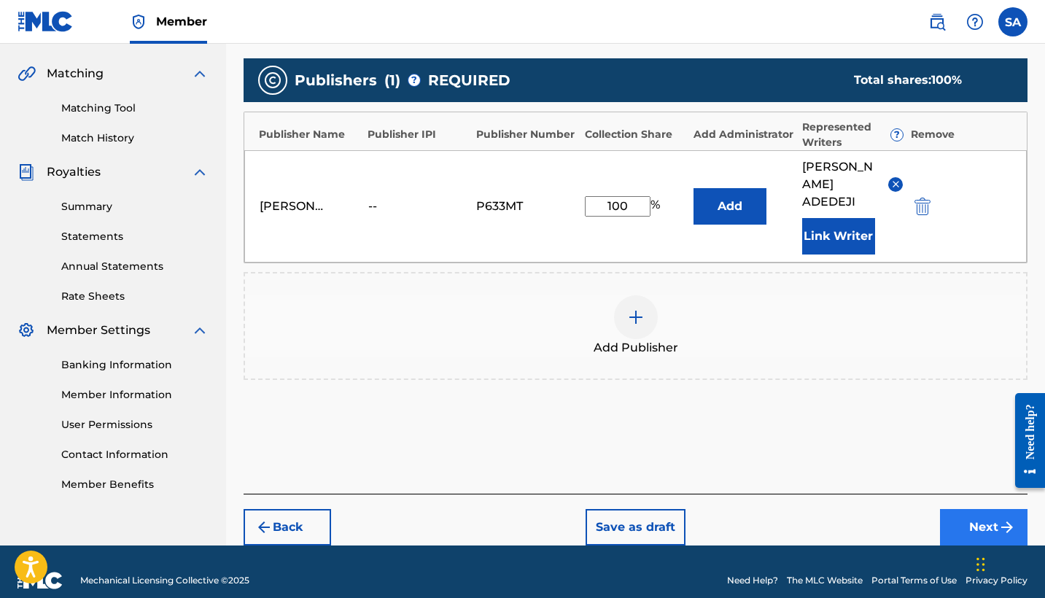
click at [972, 520] on button "Next" at bounding box center [983, 527] width 87 height 36
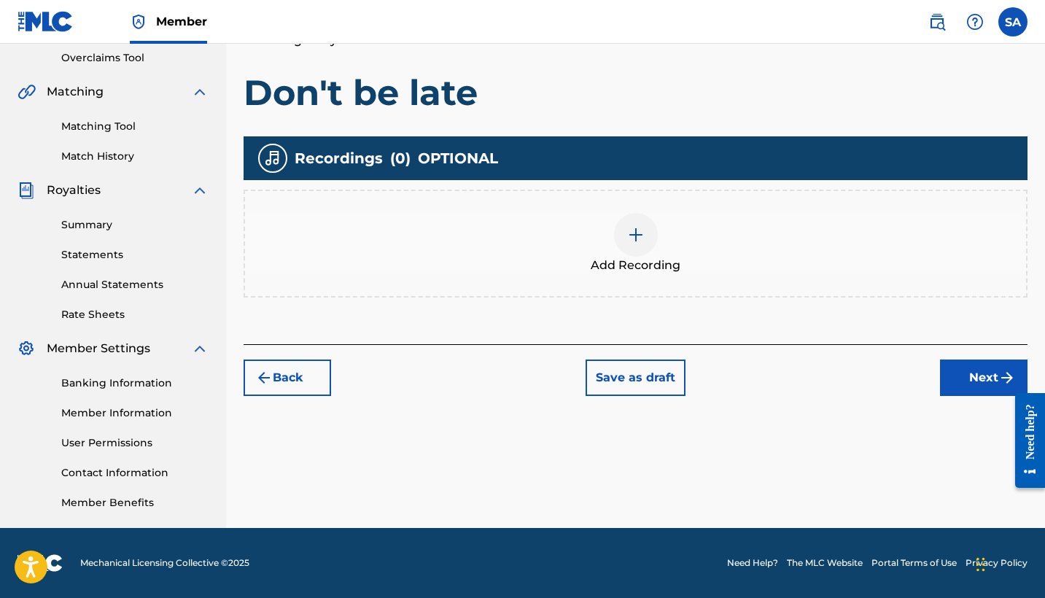
scroll to position [306, 0]
click at [638, 239] on img at bounding box center [635, 234] width 17 height 17
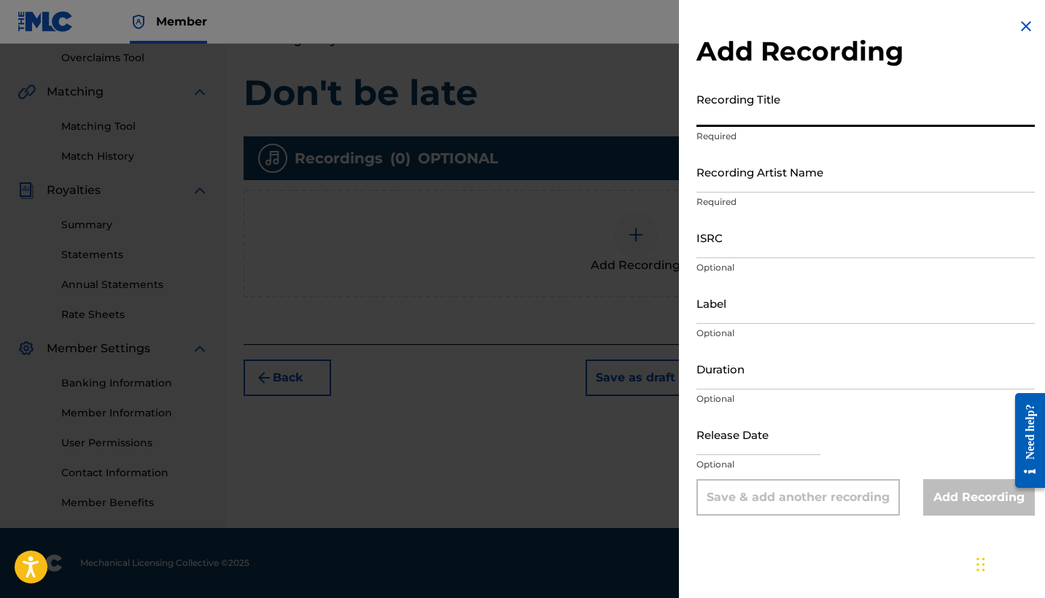
click at [730, 117] on input "Recording Title" at bounding box center [865, 106] width 338 height 42
type input "Don't be late"
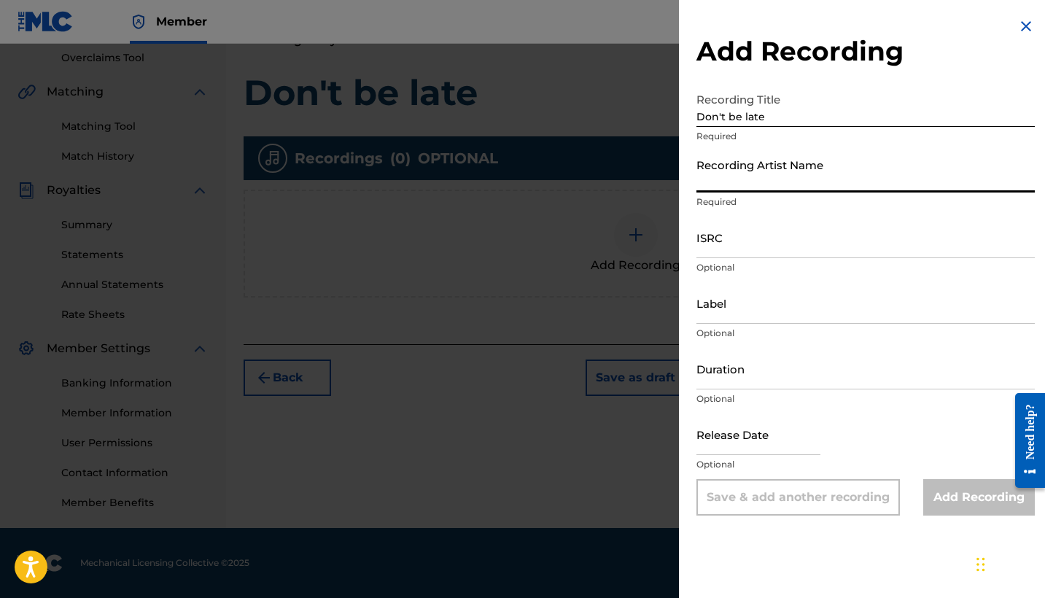
click at [744, 184] on input "Recording Artist Name" at bounding box center [865, 172] width 338 height 42
paste input "[PERSON_NAME]"
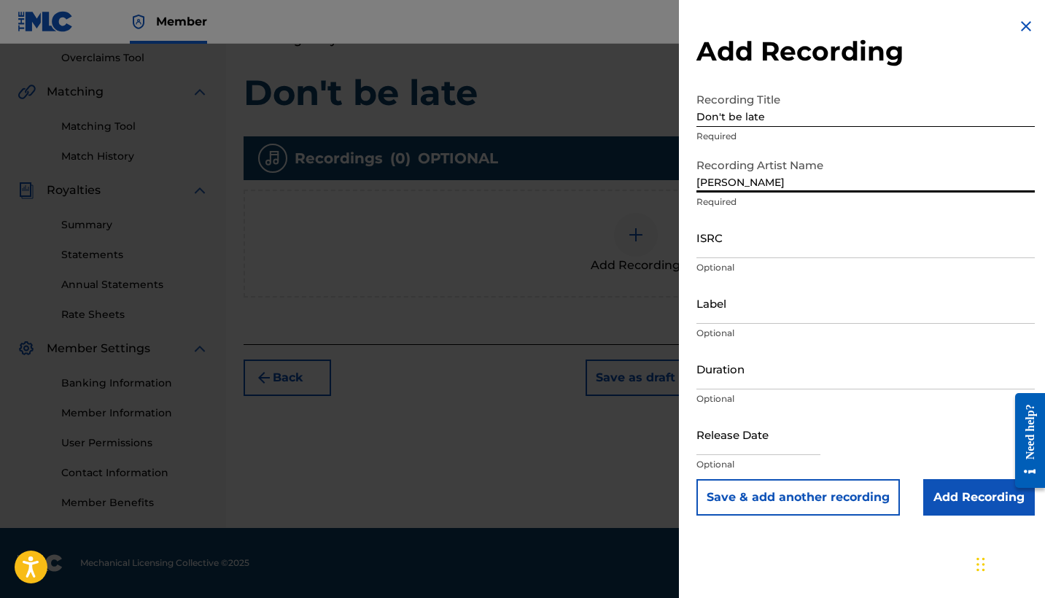
click at [698, 183] on input "[PERSON_NAME]" at bounding box center [865, 172] width 338 height 42
click at [696, 184] on input ",[PERSON_NAME]" at bounding box center [865, 172] width 338 height 42
type input "[PERSON_NAME] [PERSON_NAME],[PERSON_NAME]"
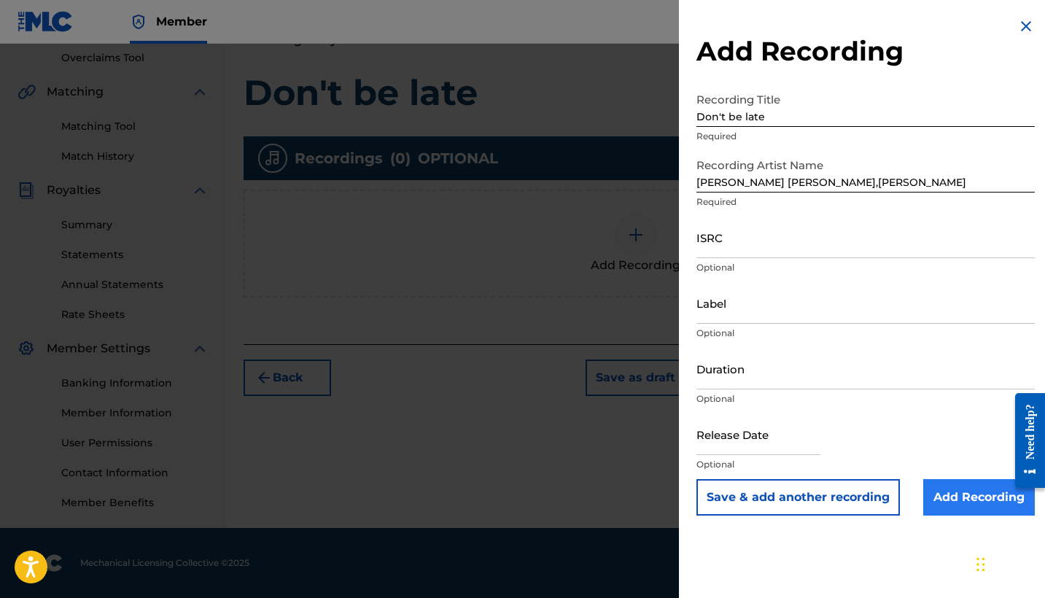
click at [969, 502] on input "Add Recording" at bounding box center [979, 497] width 112 height 36
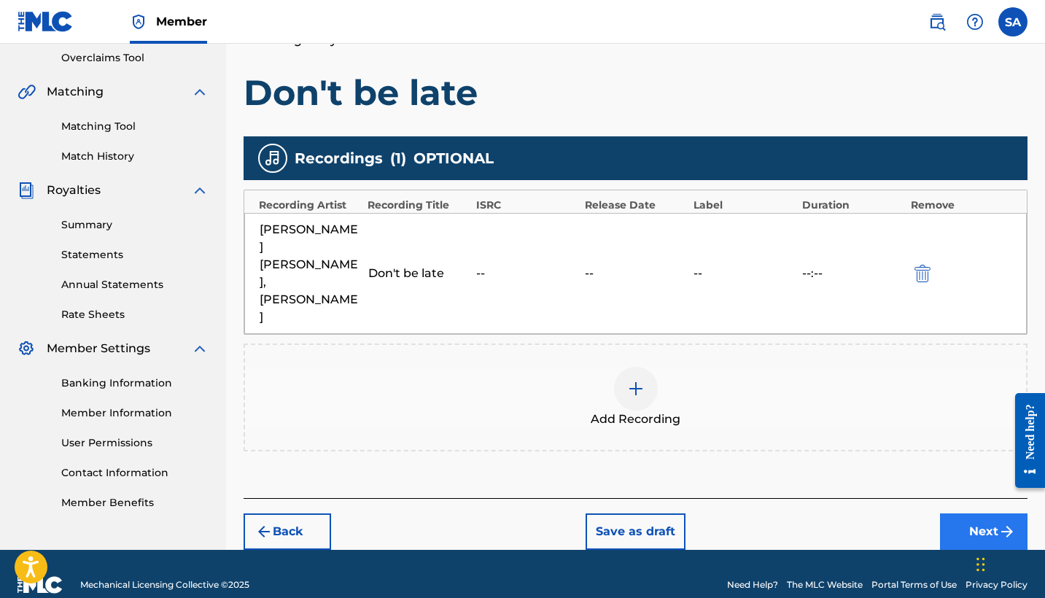
click at [967, 513] on button "Next" at bounding box center [983, 531] width 87 height 36
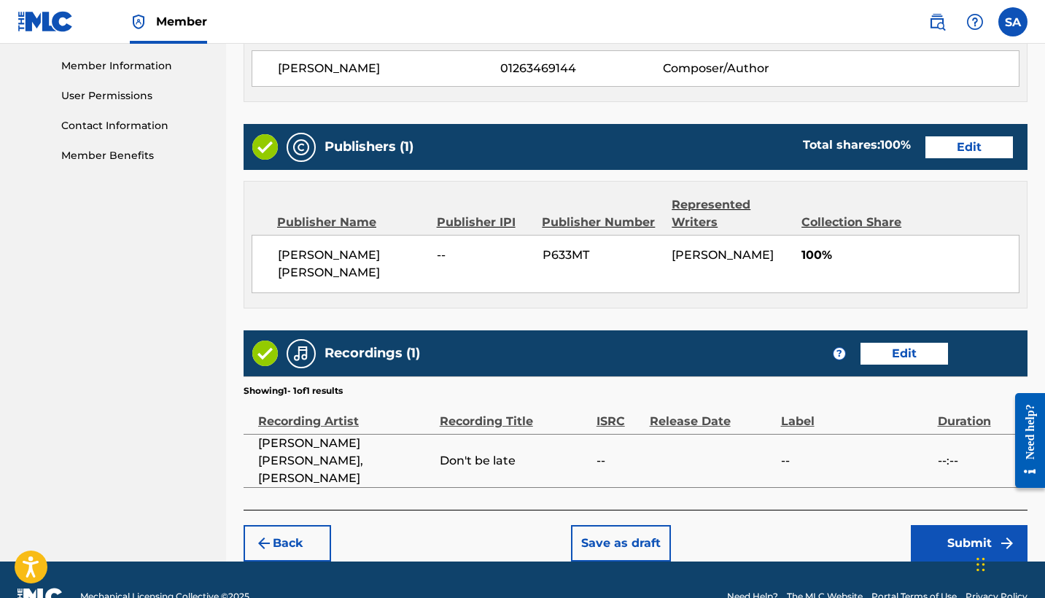
scroll to position [652, 0]
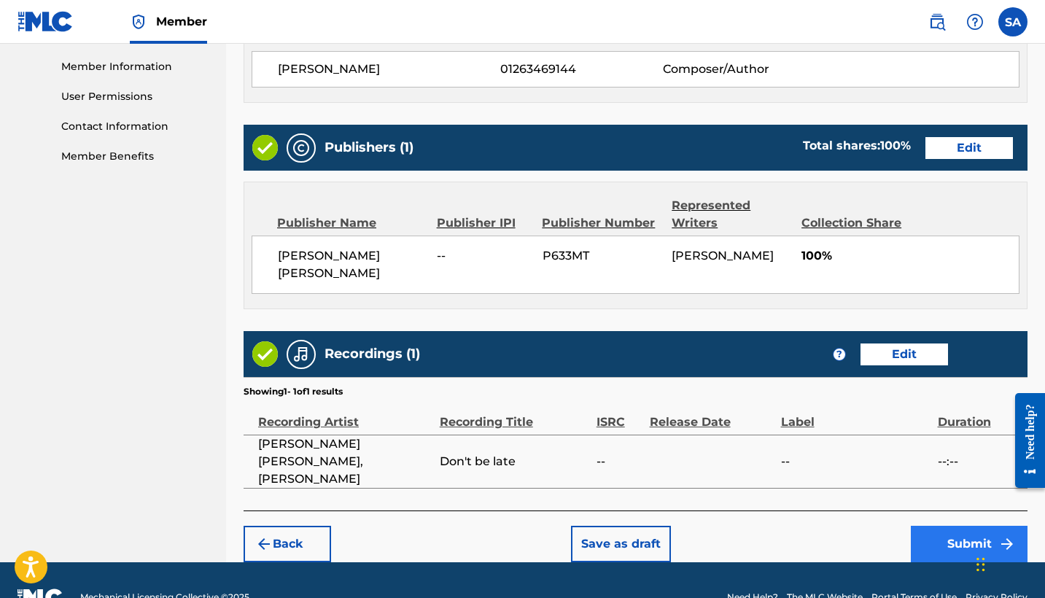
click at [964, 526] on button "Submit" at bounding box center [968, 544] width 117 height 36
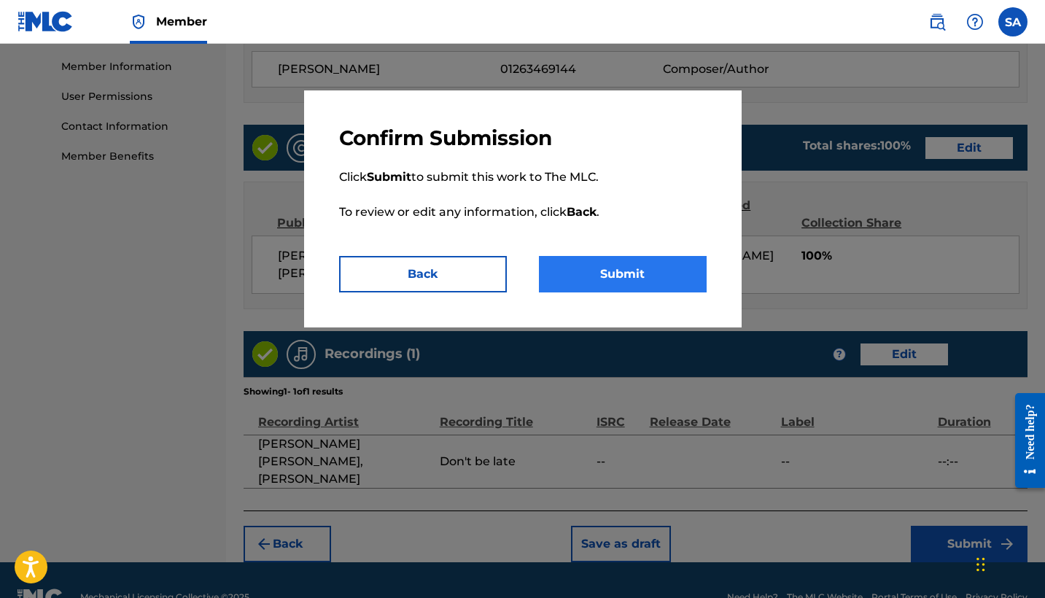
click at [668, 264] on button "Submit" at bounding box center [623, 274] width 168 height 36
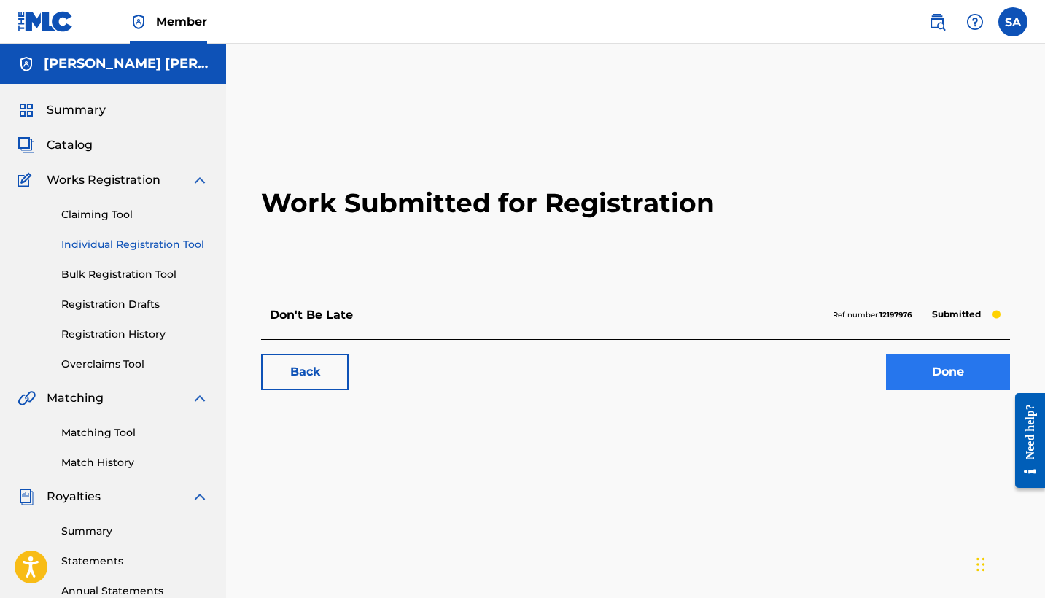
click at [900, 362] on link "Done" at bounding box center [948, 372] width 124 height 36
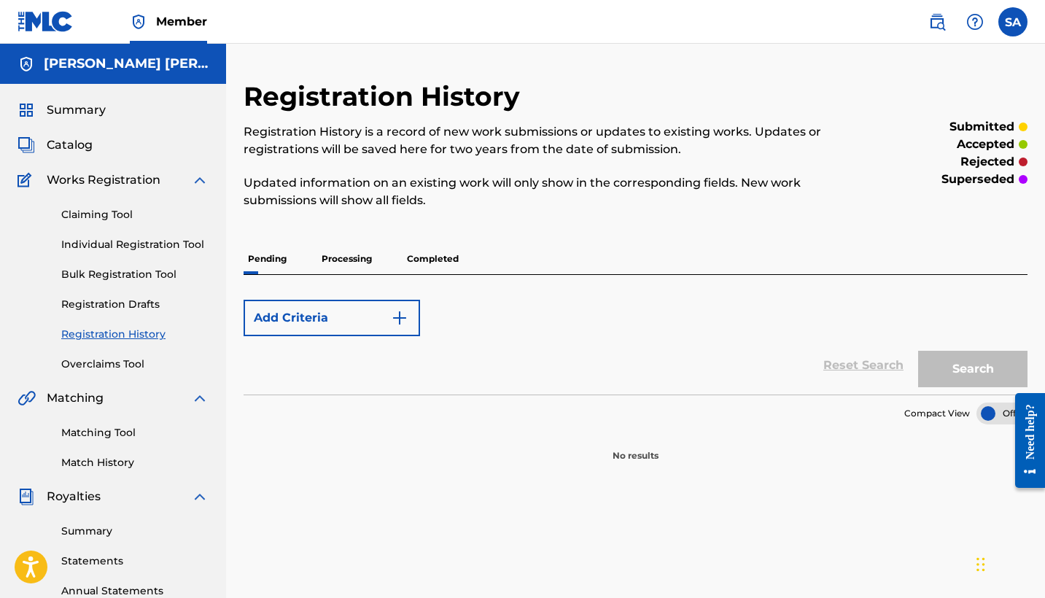
click at [357, 265] on p "Processing" at bounding box center [346, 258] width 59 height 31
click at [273, 254] on p "Pending" at bounding box center [266, 258] width 47 height 31
